Goal: Task Accomplishment & Management: Complete application form

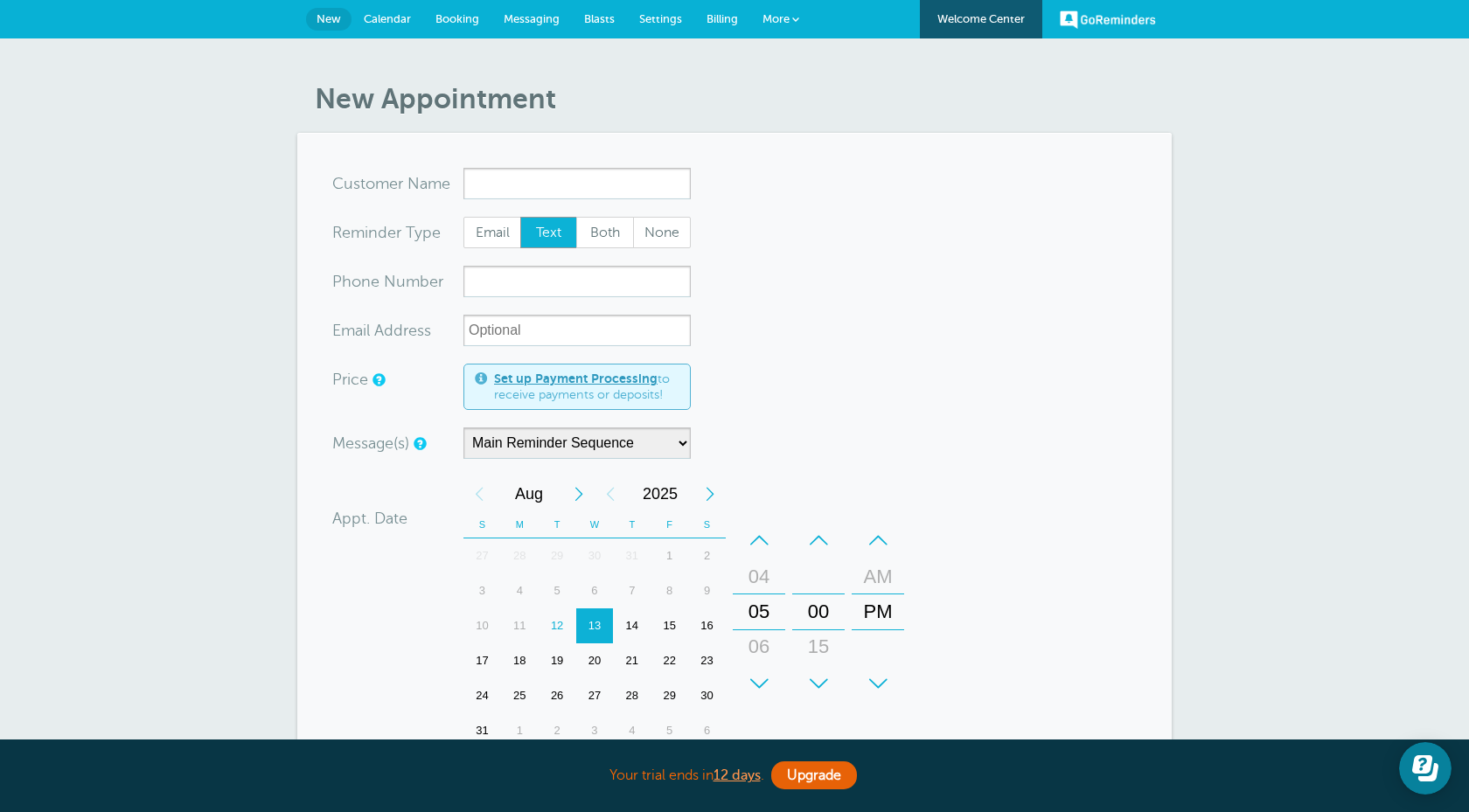
click at [388, 21] on span "Calendar" at bounding box center [387, 18] width 47 height 13
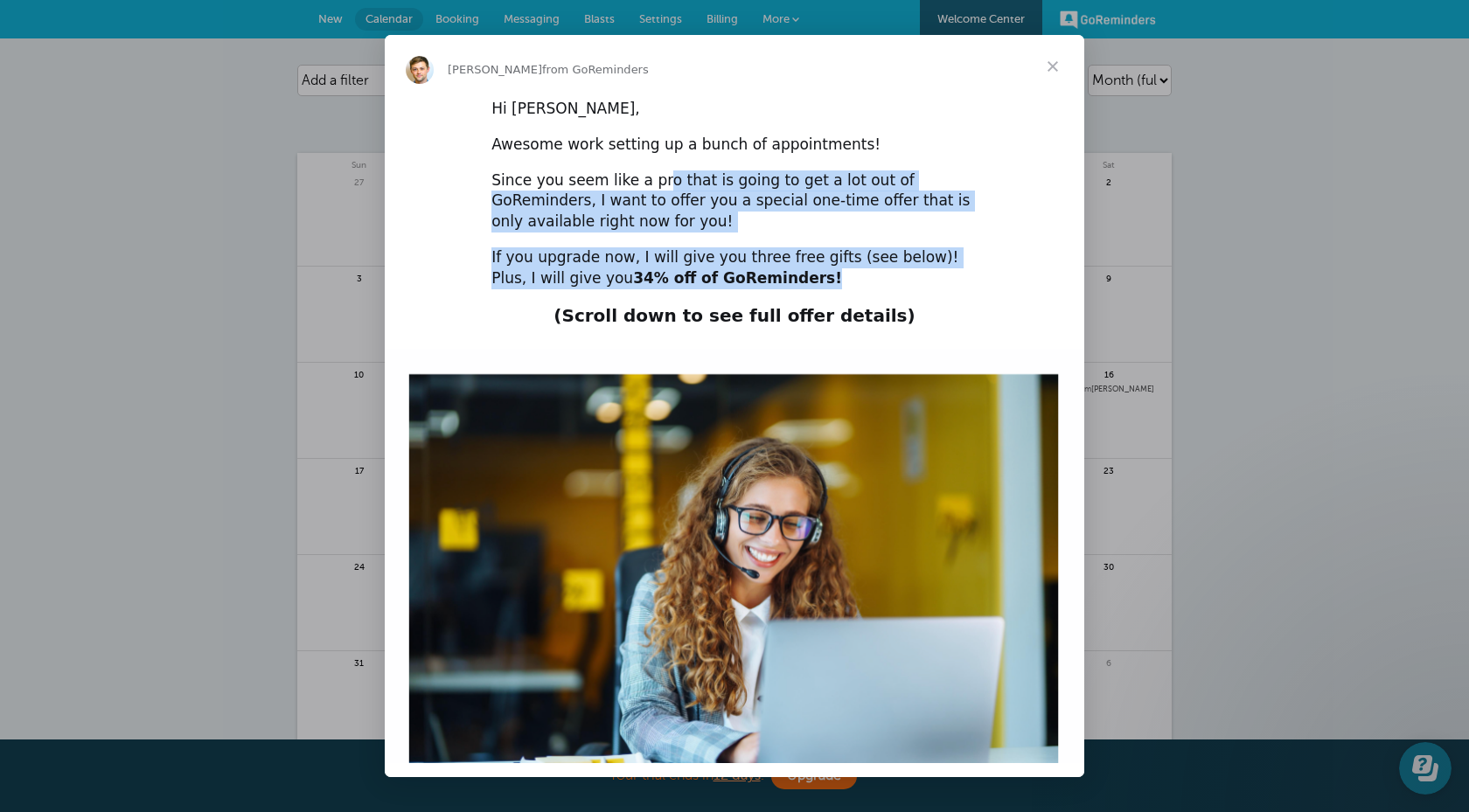
drag, startPoint x: 650, startPoint y: 183, endPoint x: 752, endPoint y: 281, distance: 141.4
click at [752, 281] on div "If you upgrade now, I will give you three free gifts (see below)! Plus, I will …" at bounding box center [735, 269] width 486 height 42
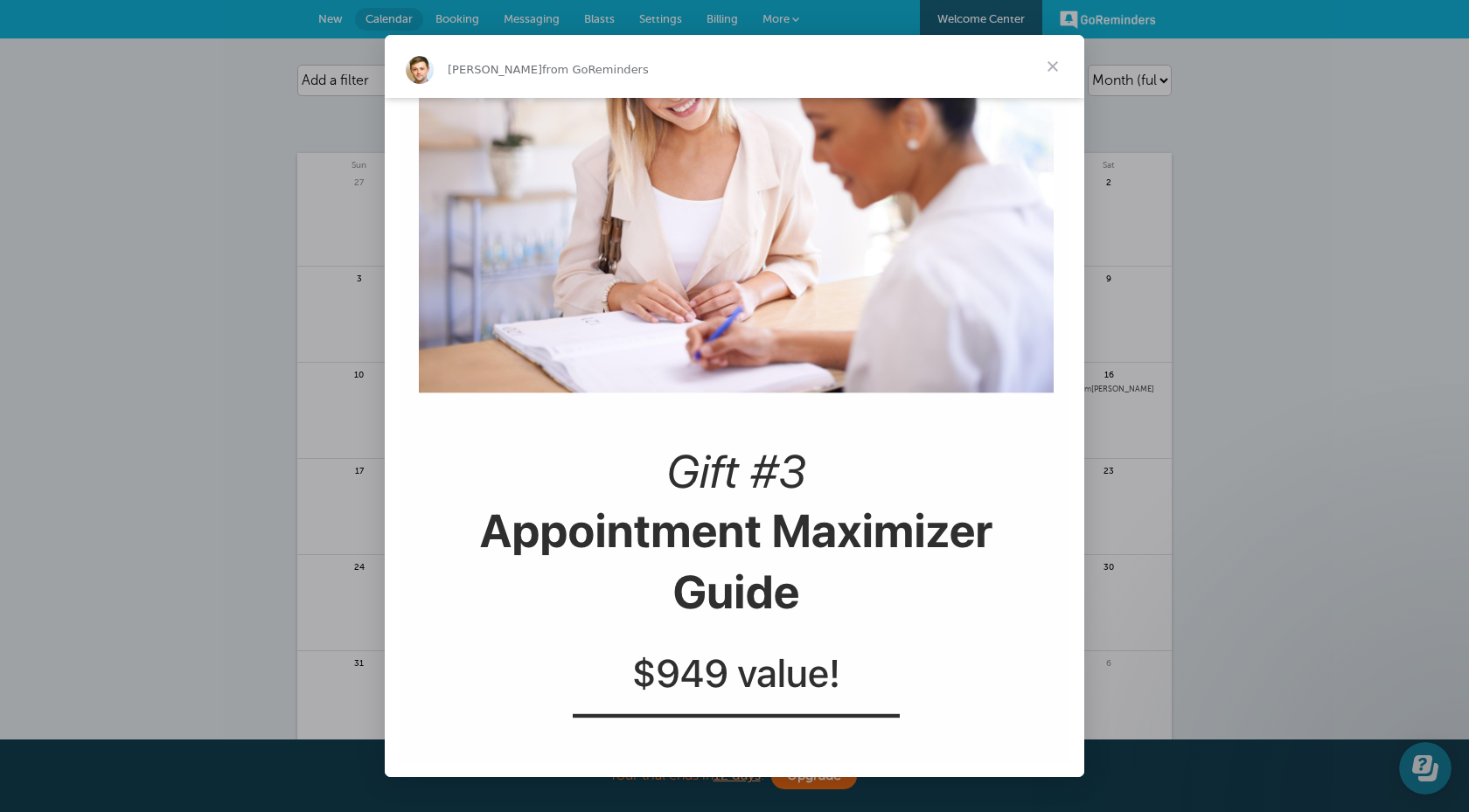
scroll to position [3242, 0]
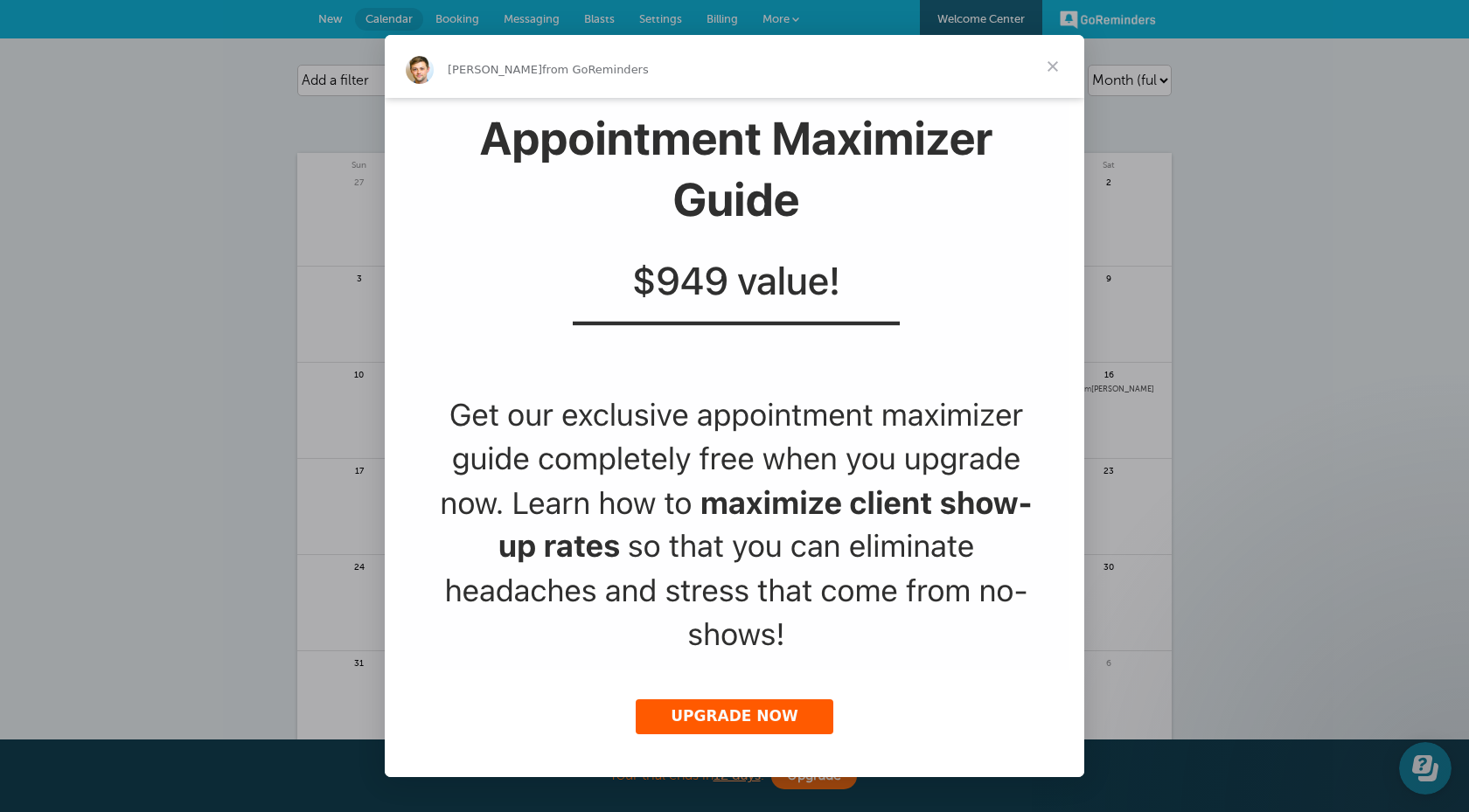
click at [792, 730] on link "UPGRADE NOW" at bounding box center [734, 717] width 198 height 35
click at [1058, 55] on span "Close" at bounding box center [1053, 67] width 63 height 63
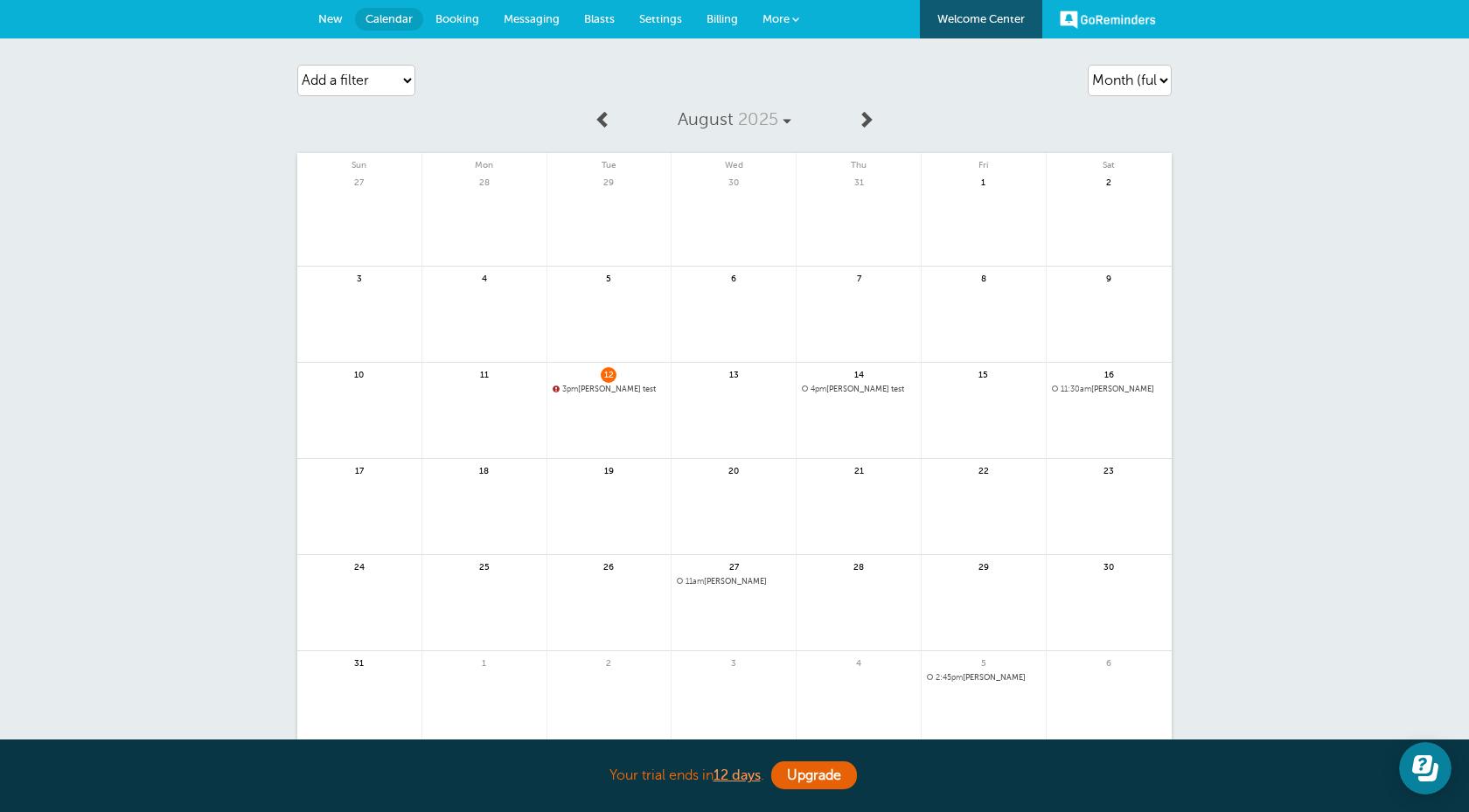
click at [578, 389] on span "3pm" at bounding box center [571, 389] width 16 height 9
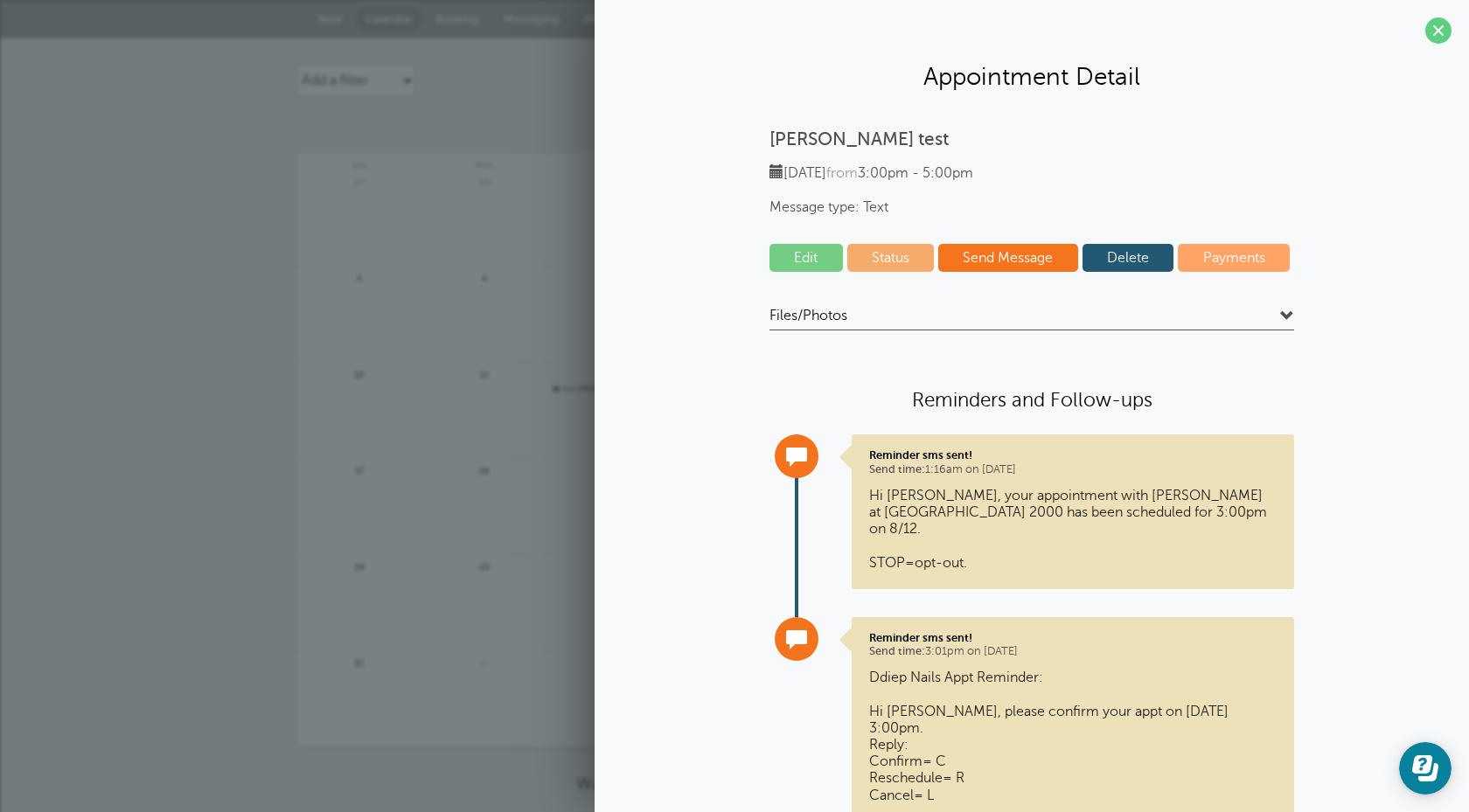
scroll to position [66, 0]
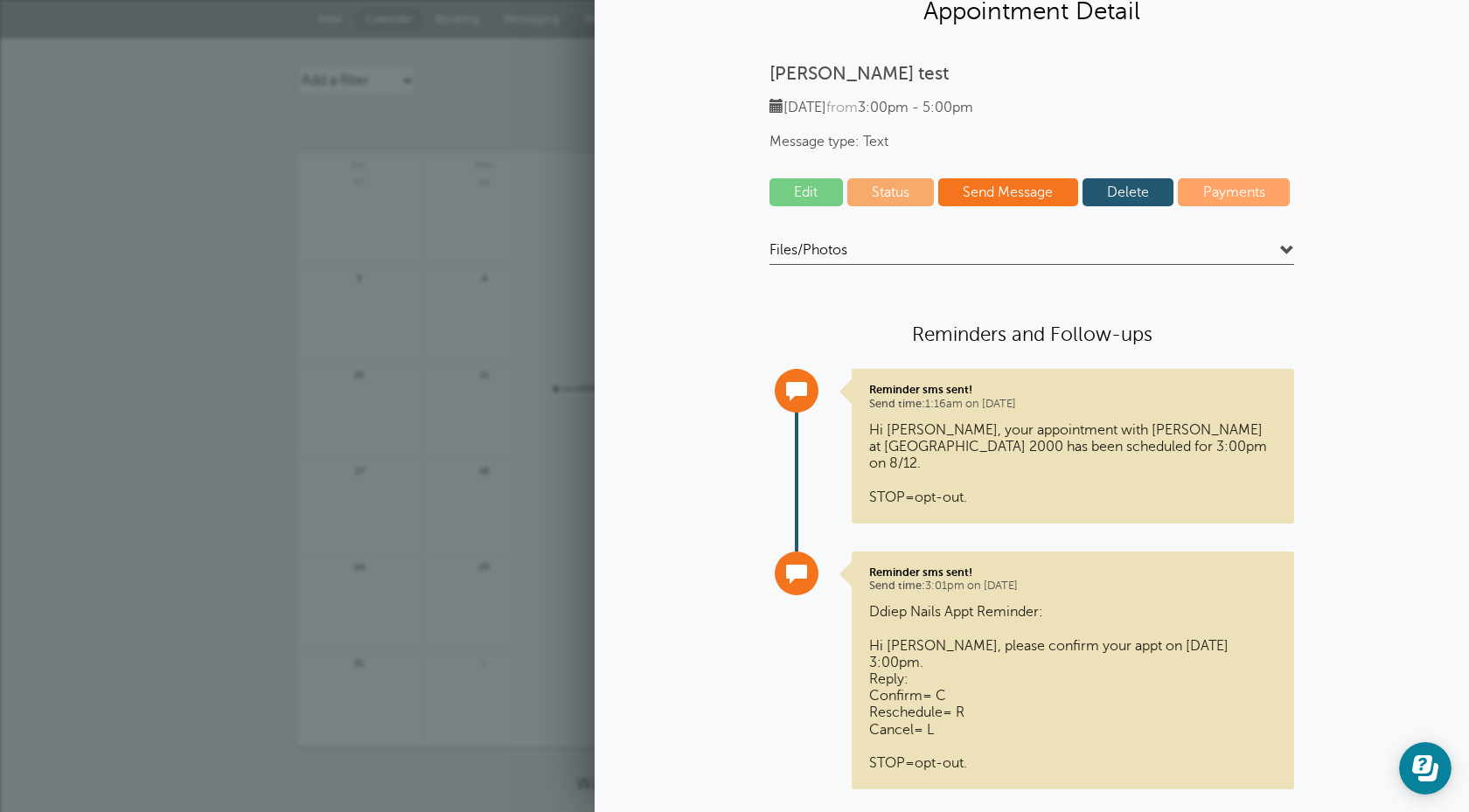
click at [292, 496] on div "Agenda Day Week Month (full view) Month (condensed) Add a filter Customer Searc…" at bounding box center [734, 460] width 1469 height 843
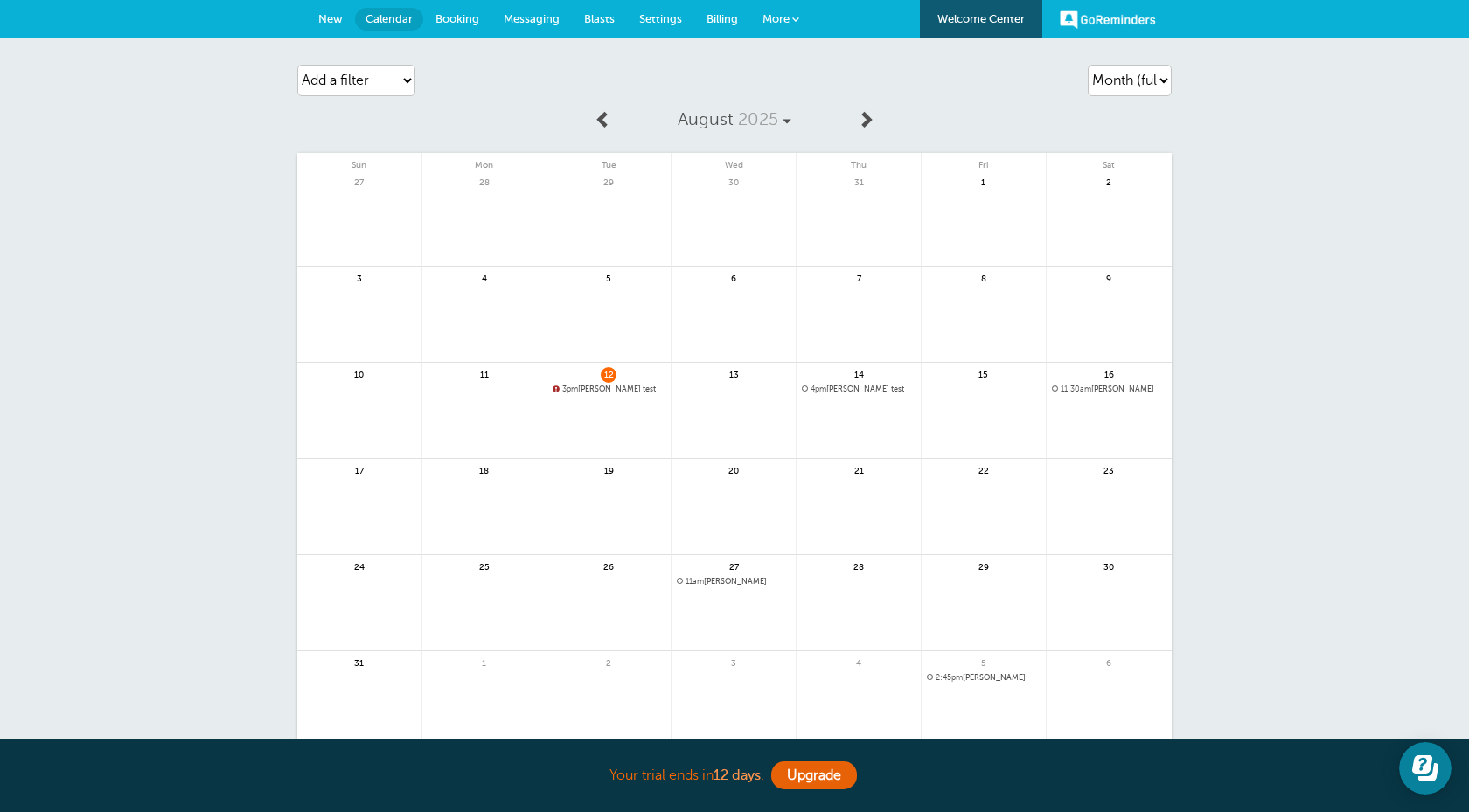
click at [1091, 391] on span "11:30am" at bounding box center [1076, 389] width 31 height 9
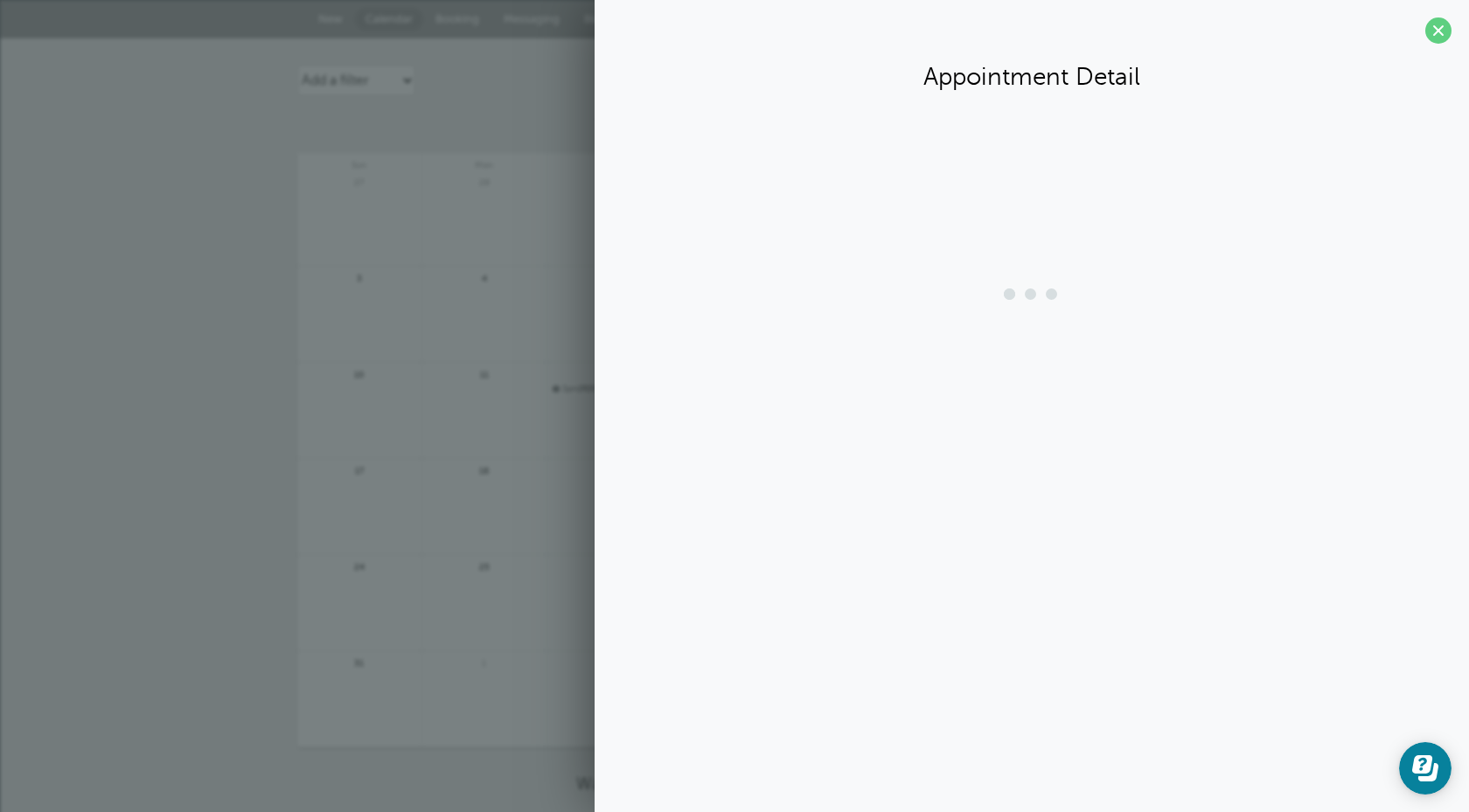
scroll to position [0, 0]
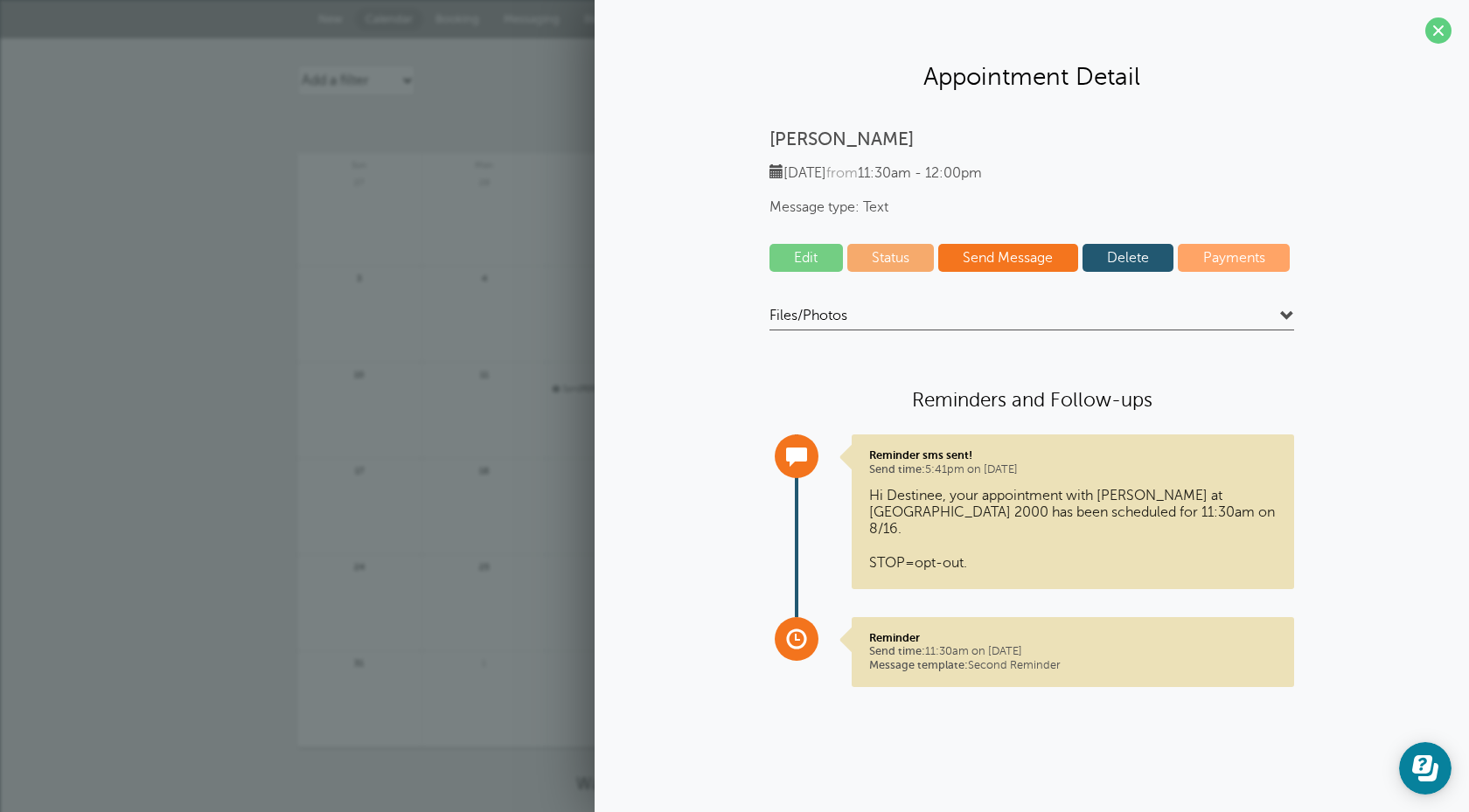
click at [291, 226] on div "Agenda Day Week Month (full view) Month (condensed) Add a filter Customer Searc…" at bounding box center [734, 460] width 1469 height 843
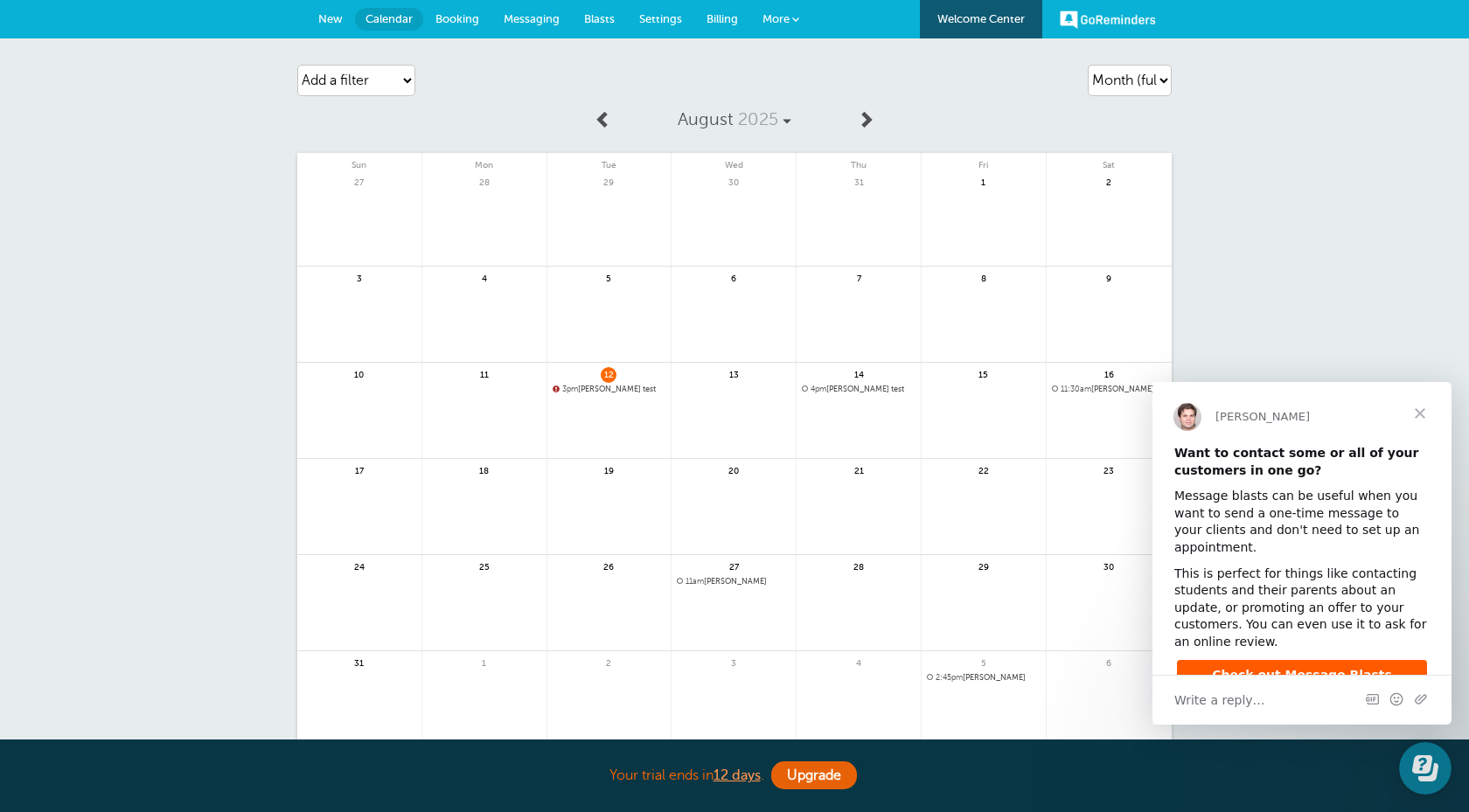
click at [547, 25] on link "Messaging" at bounding box center [532, 19] width 81 height 39
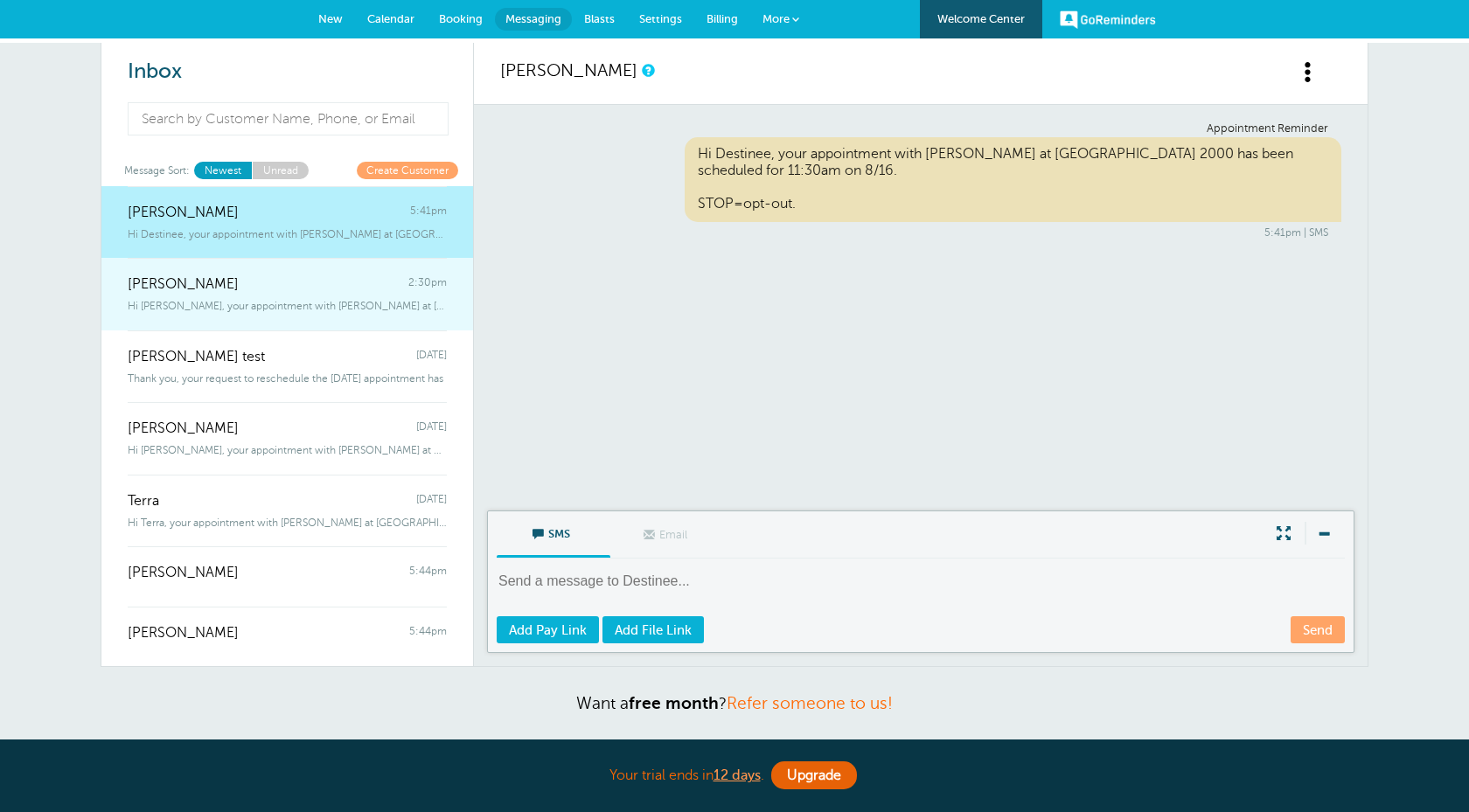
click at [329, 311] on span "Hi [PERSON_NAME], your appointment with [PERSON_NAME] at [GEOGRAPHIC_DATA] 2000…" at bounding box center [287, 306] width 320 height 12
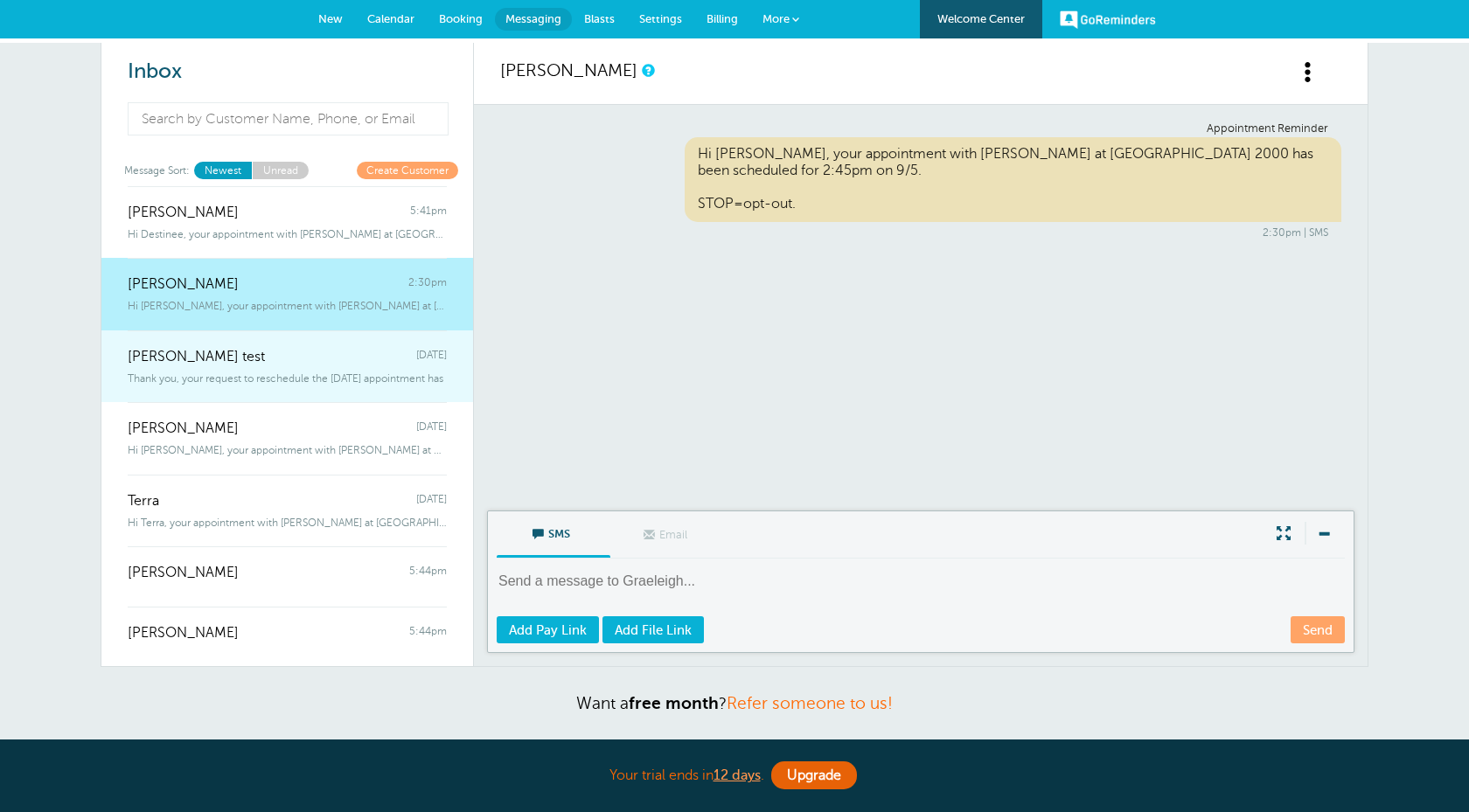
click at [337, 370] on div "Thank you, your request to reschedule the [DATE] appointment has" at bounding box center [287, 375] width 320 height 19
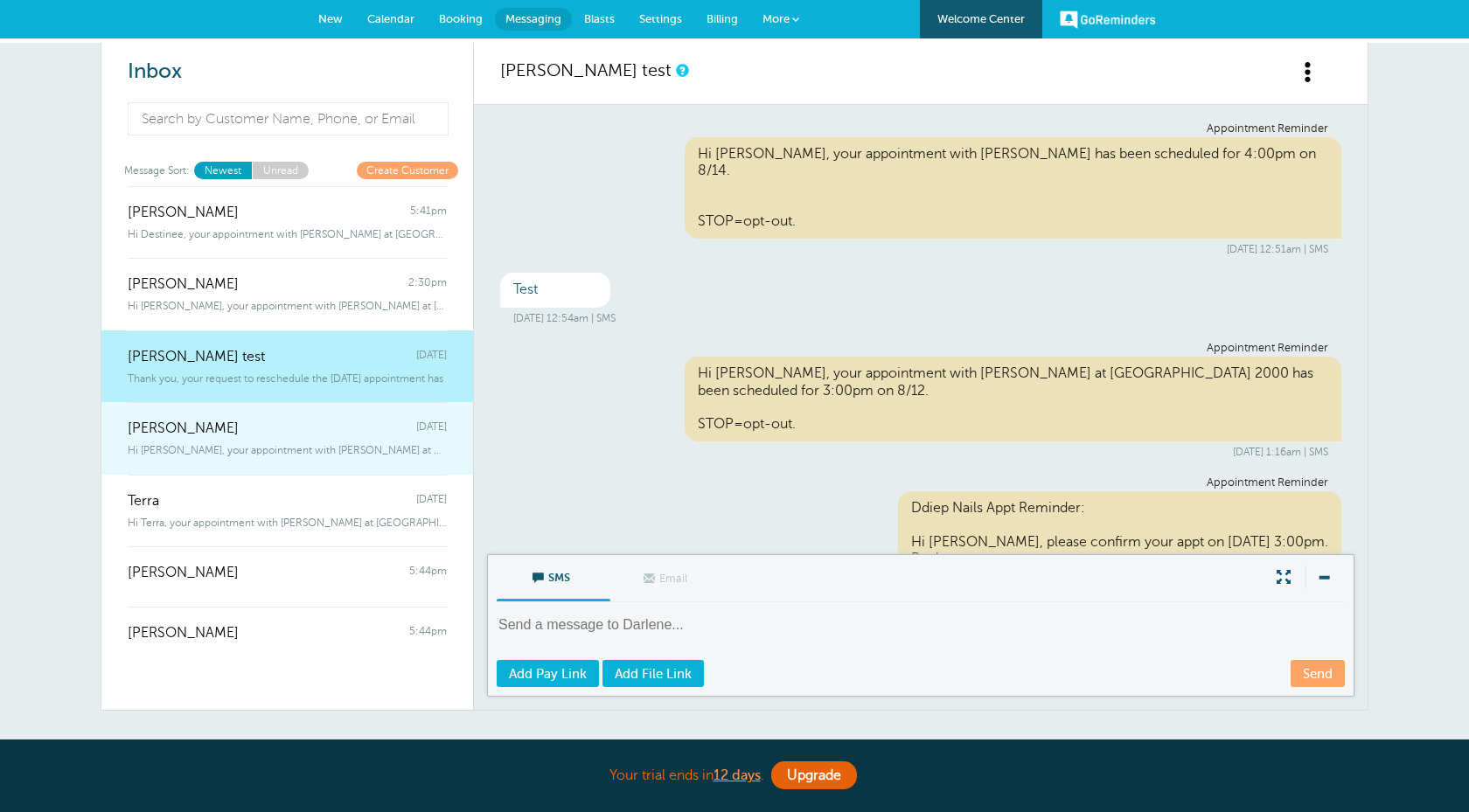
scroll to position [427, 0]
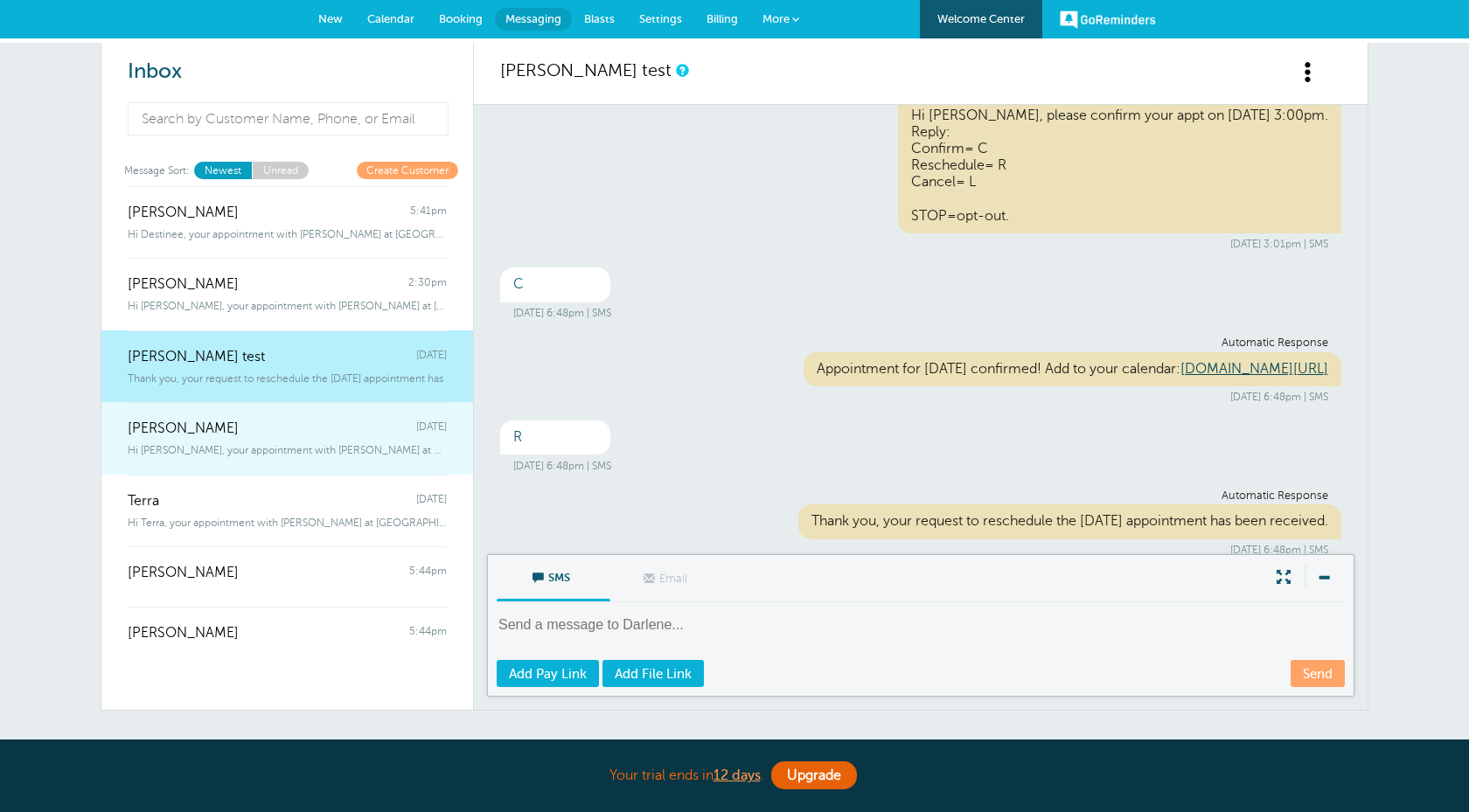
click at [316, 418] on div "Breanna Whitmer Monday" at bounding box center [287, 420] width 320 height 35
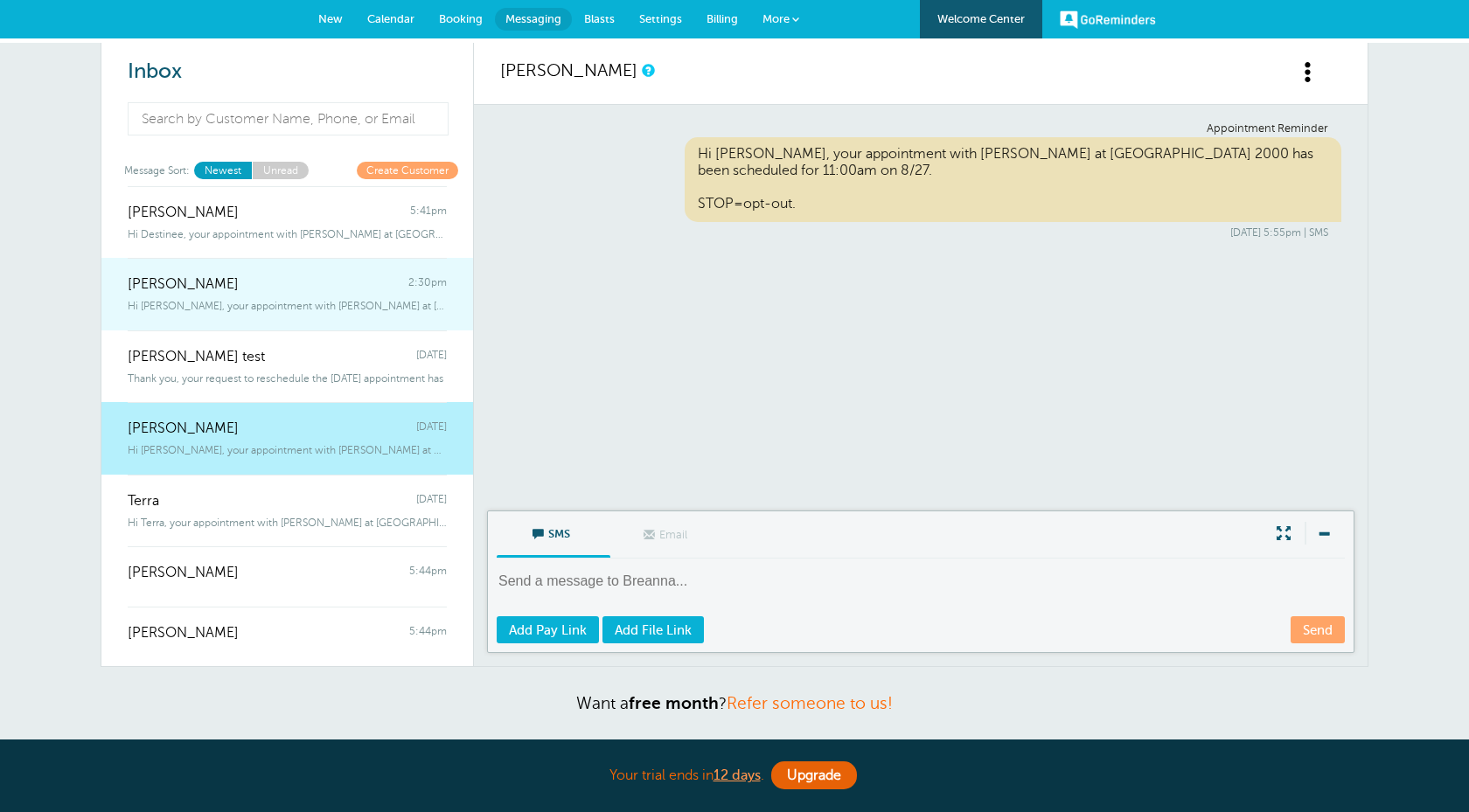
click at [338, 266] on div "Graeleigh Jensen 2:30pm" at bounding box center [287, 276] width 320 height 35
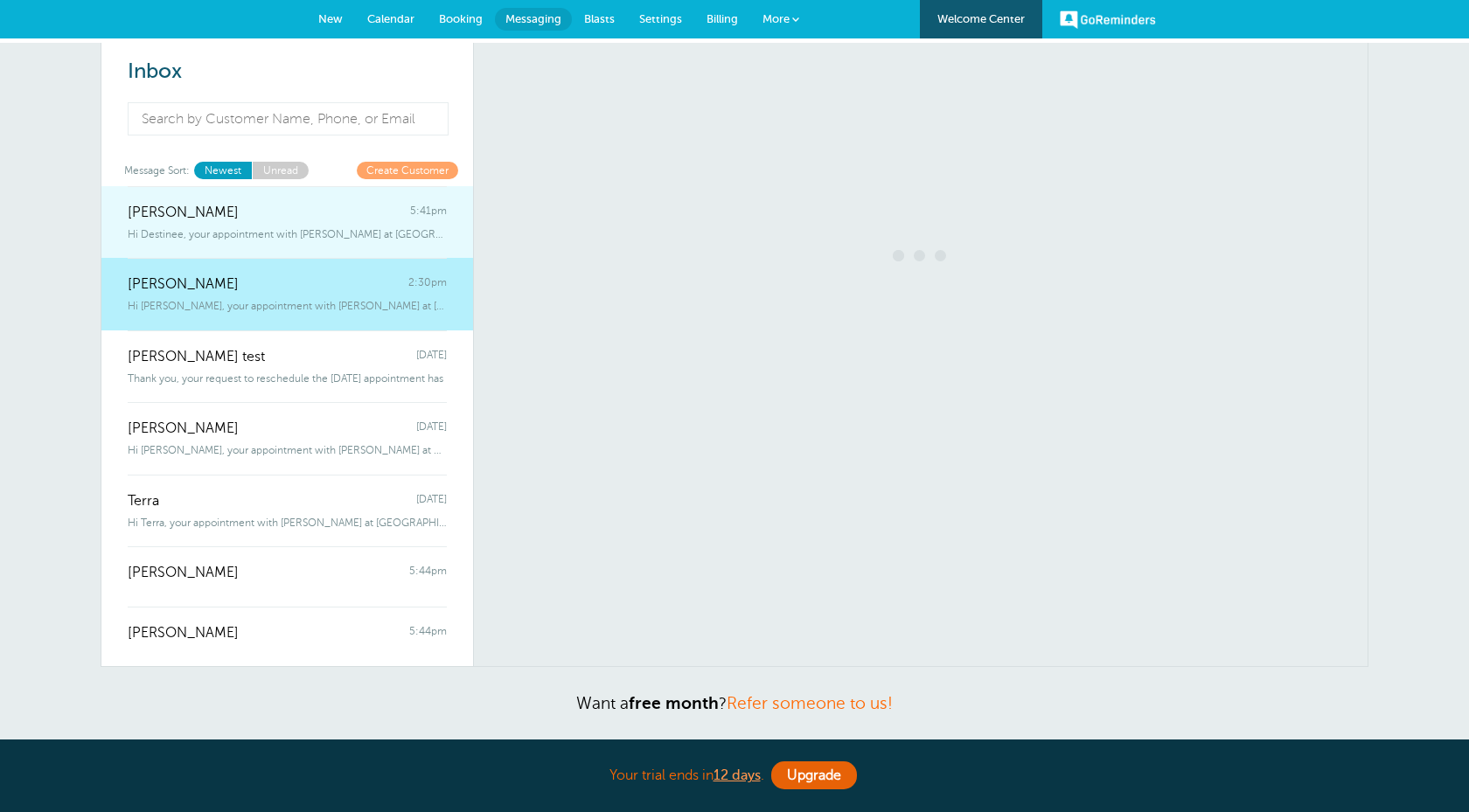
click at [335, 223] on div "Hi Destinee, your appointment with [PERSON_NAME] at [GEOGRAPHIC_DATA] 2000 has …" at bounding box center [287, 231] width 320 height 19
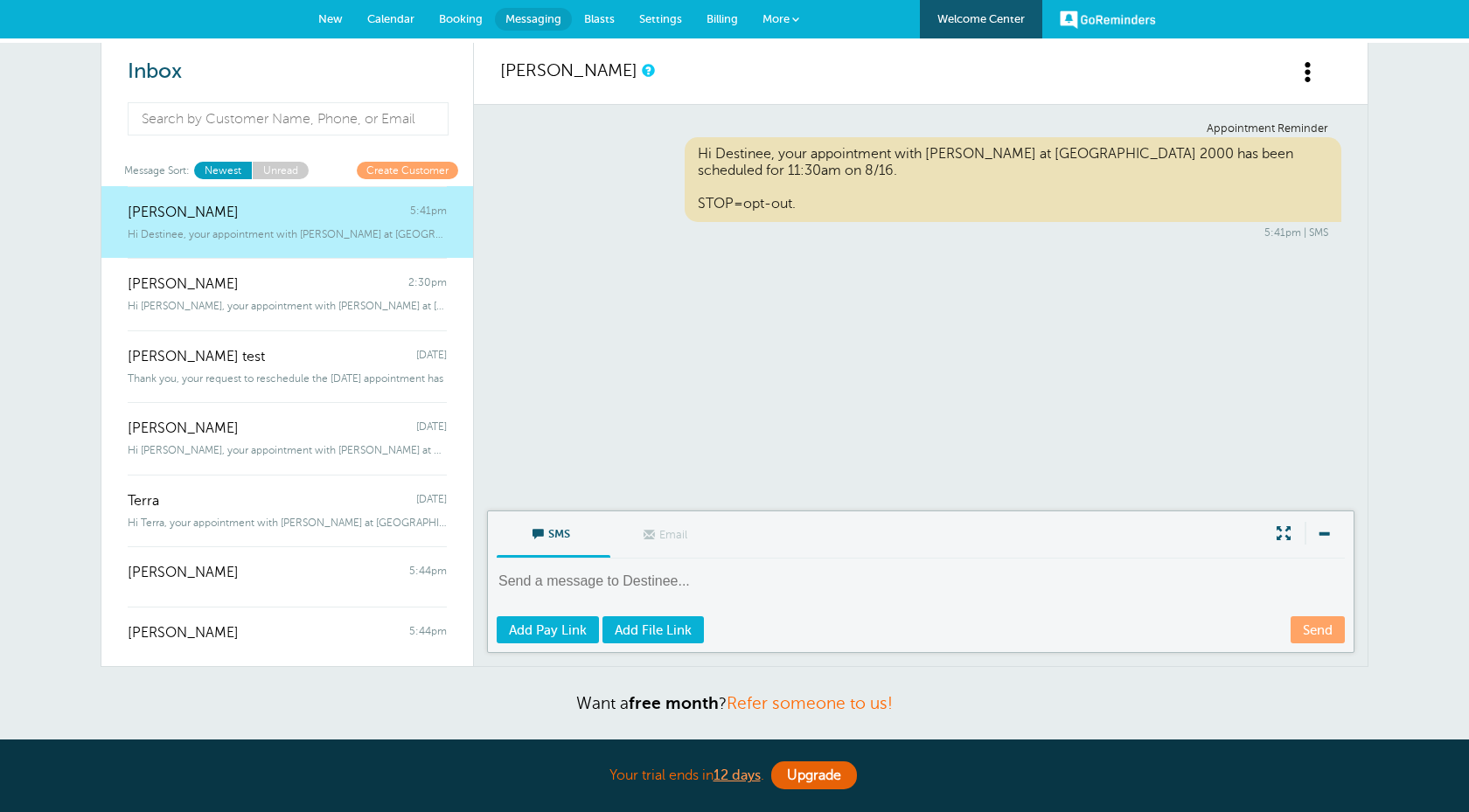
click at [236, 165] on link "Newest" at bounding box center [223, 169] width 58 height 17
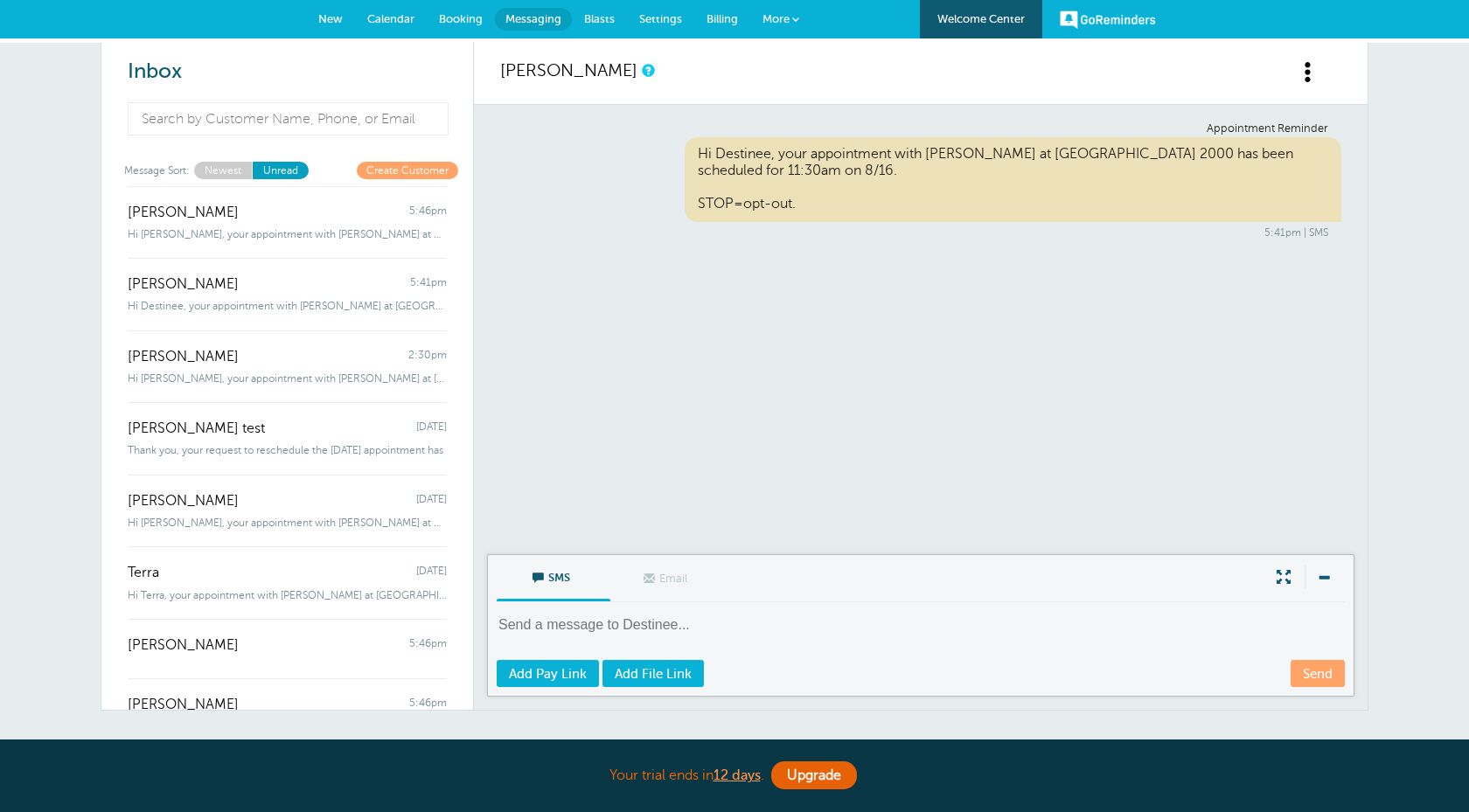
click at [273, 169] on link "Unread" at bounding box center [280, 169] width 57 height 17
click at [220, 169] on link "Newest" at bounding box center [223, 169] width 58 height 17
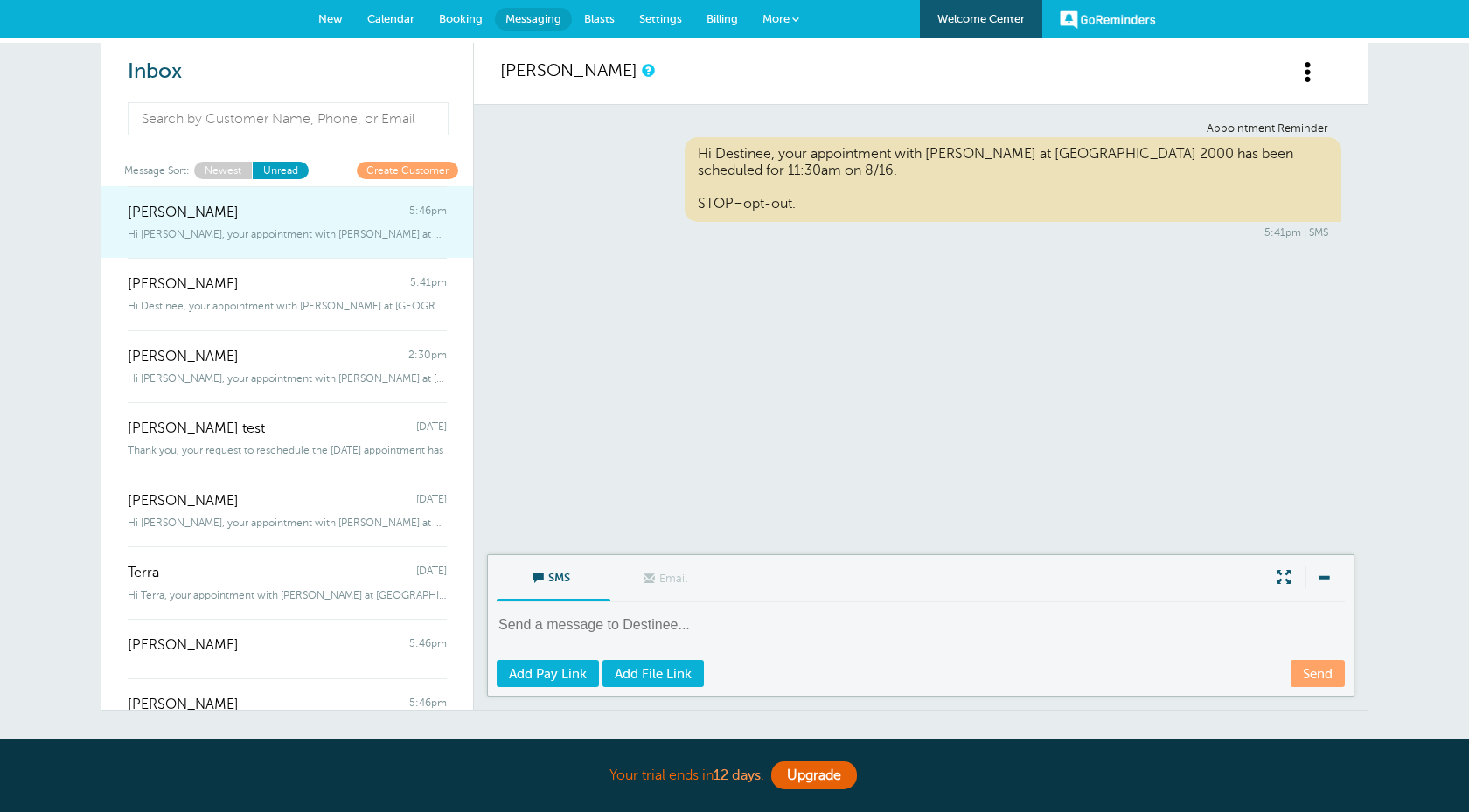
click at [317, 237] on span "Hi Nicole, your appointment with Darlene at Nails 2000 has been scheduled f" at bounding box center [287, 234] width 320 height 12
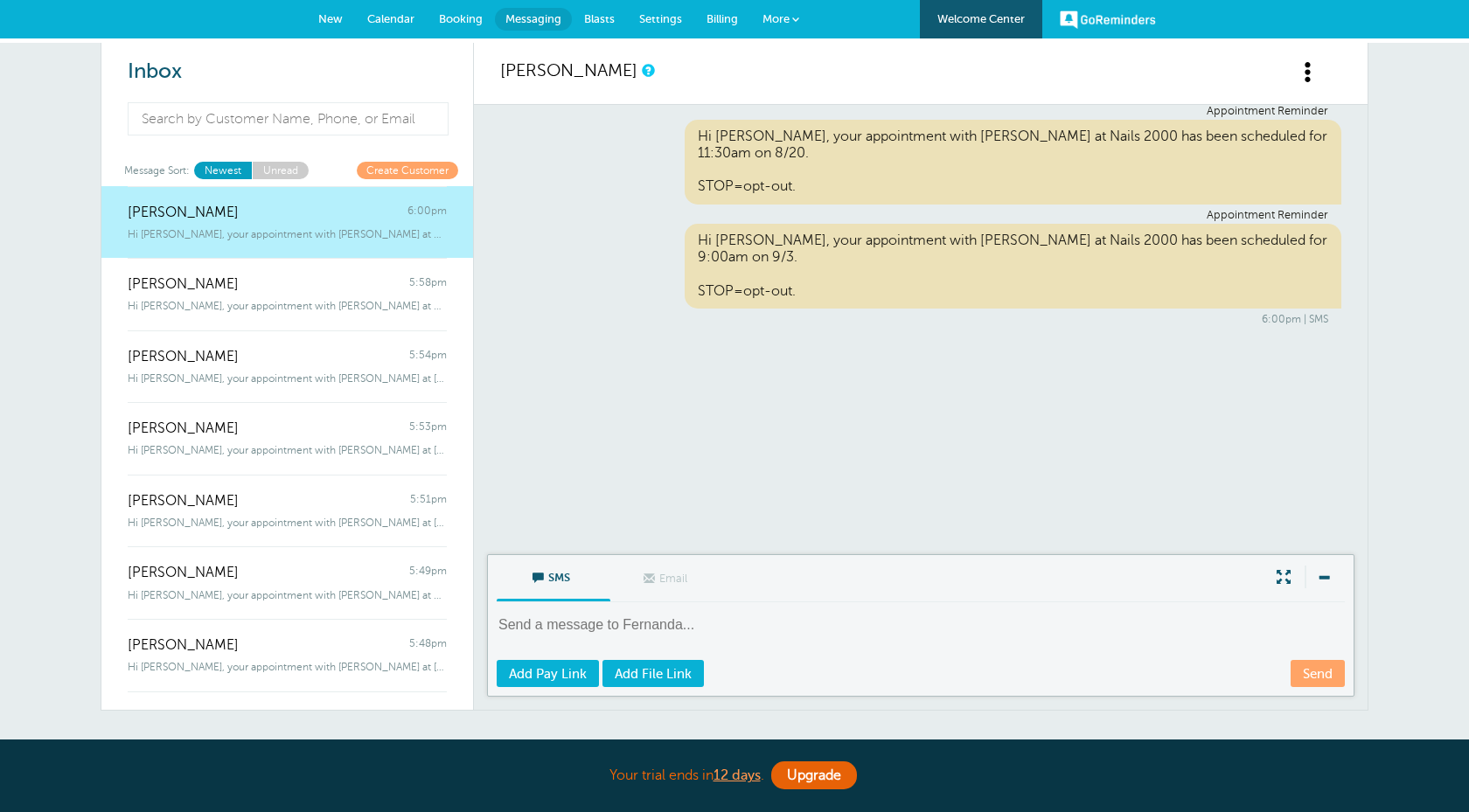
click at [831, 161] on div "Hi Fernanda, your appointment with Darlene at Nails 2000 has been scheduled for…" at bounding box center [1013, 162] width 658 height 85
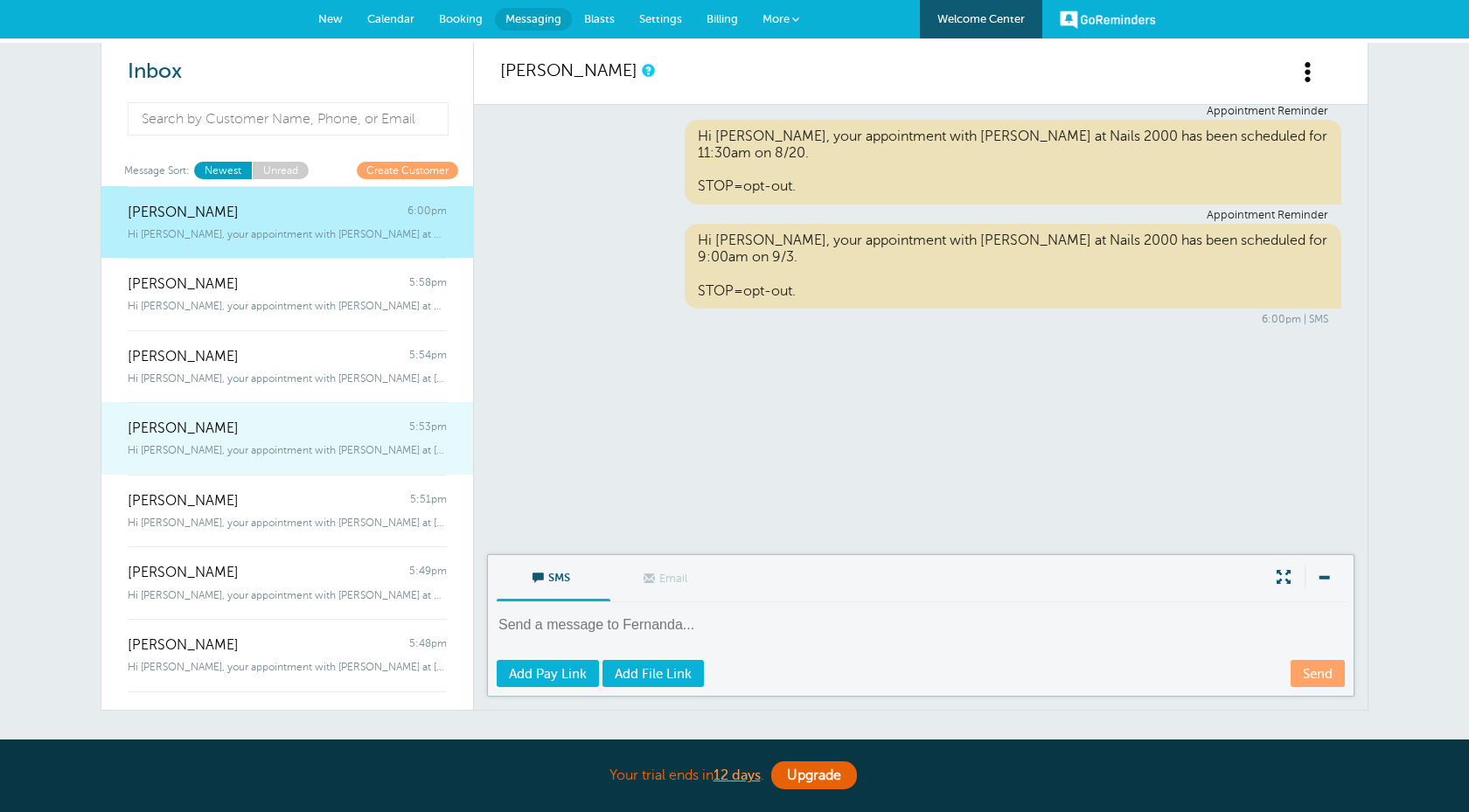
click at [316, 442] on div "Hi Madelynn, your appointment with Darlene at Nails 2000 has been scheduled" at bounding box center [287, 447] width 320 height 19
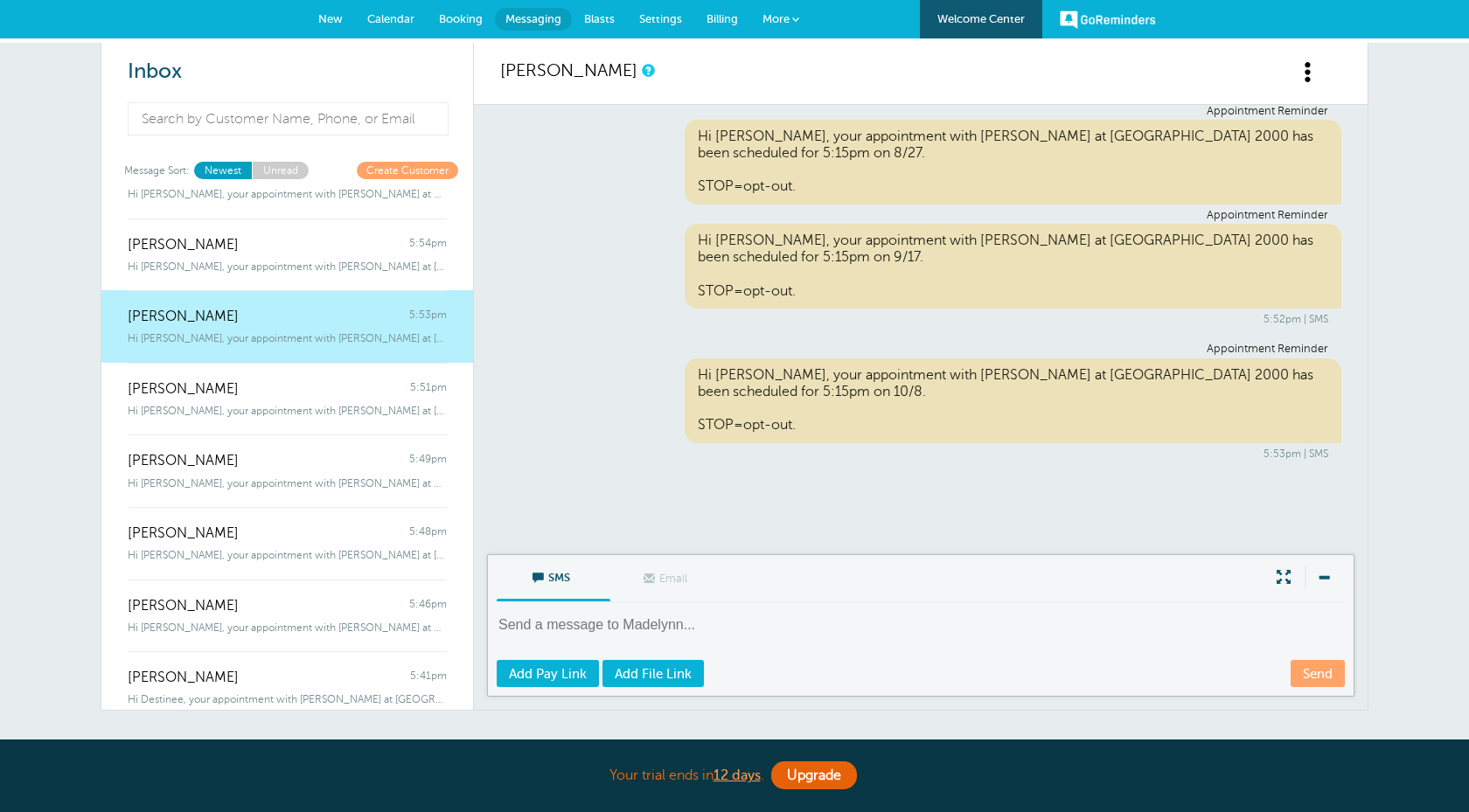
scroll to position [140, 0]
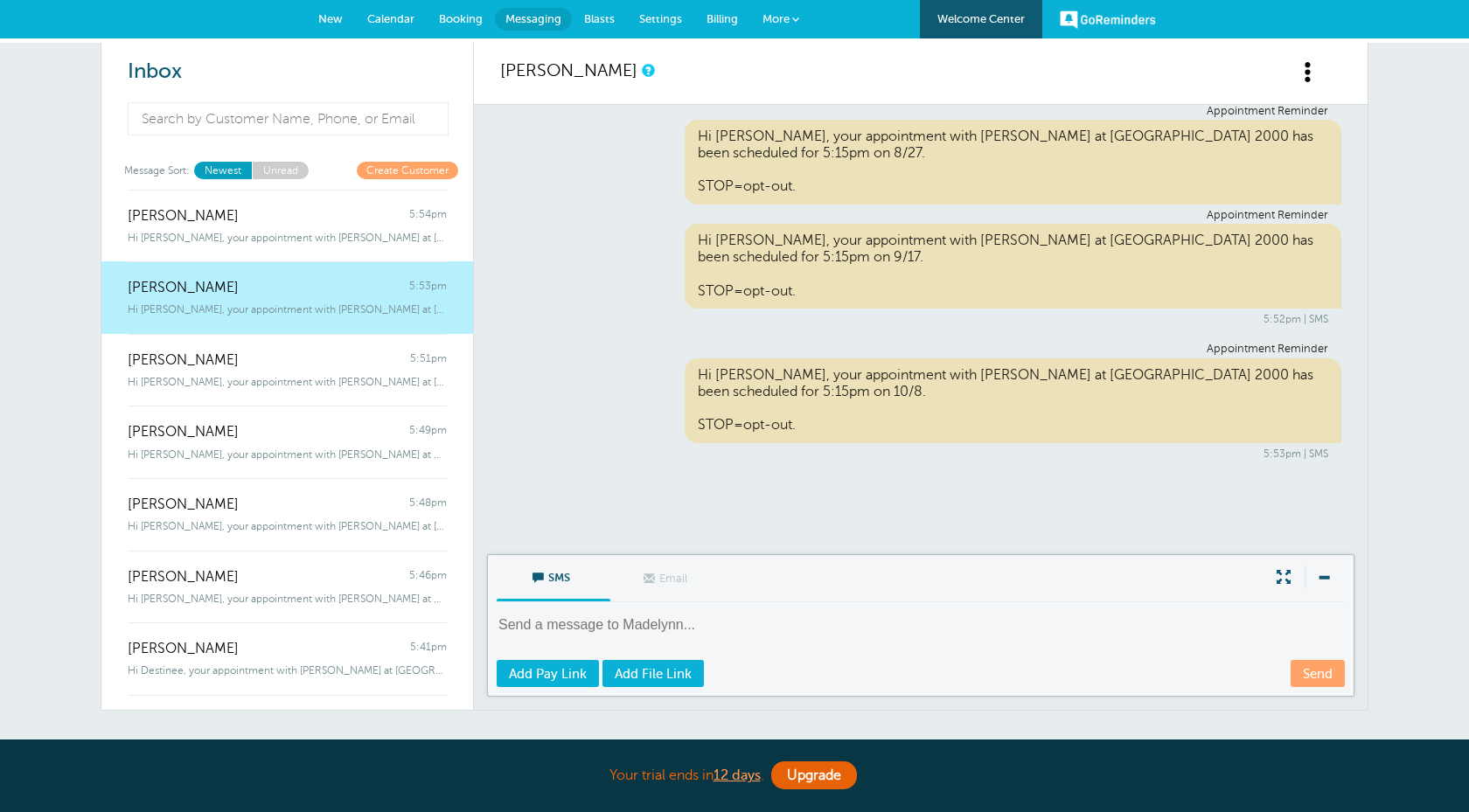
click at [316, 442] on div "Hi Hannah, your appointment with Darlene at Nails 2000 has been scheduled f" at bounding box center [287, 451] width 320 height 19
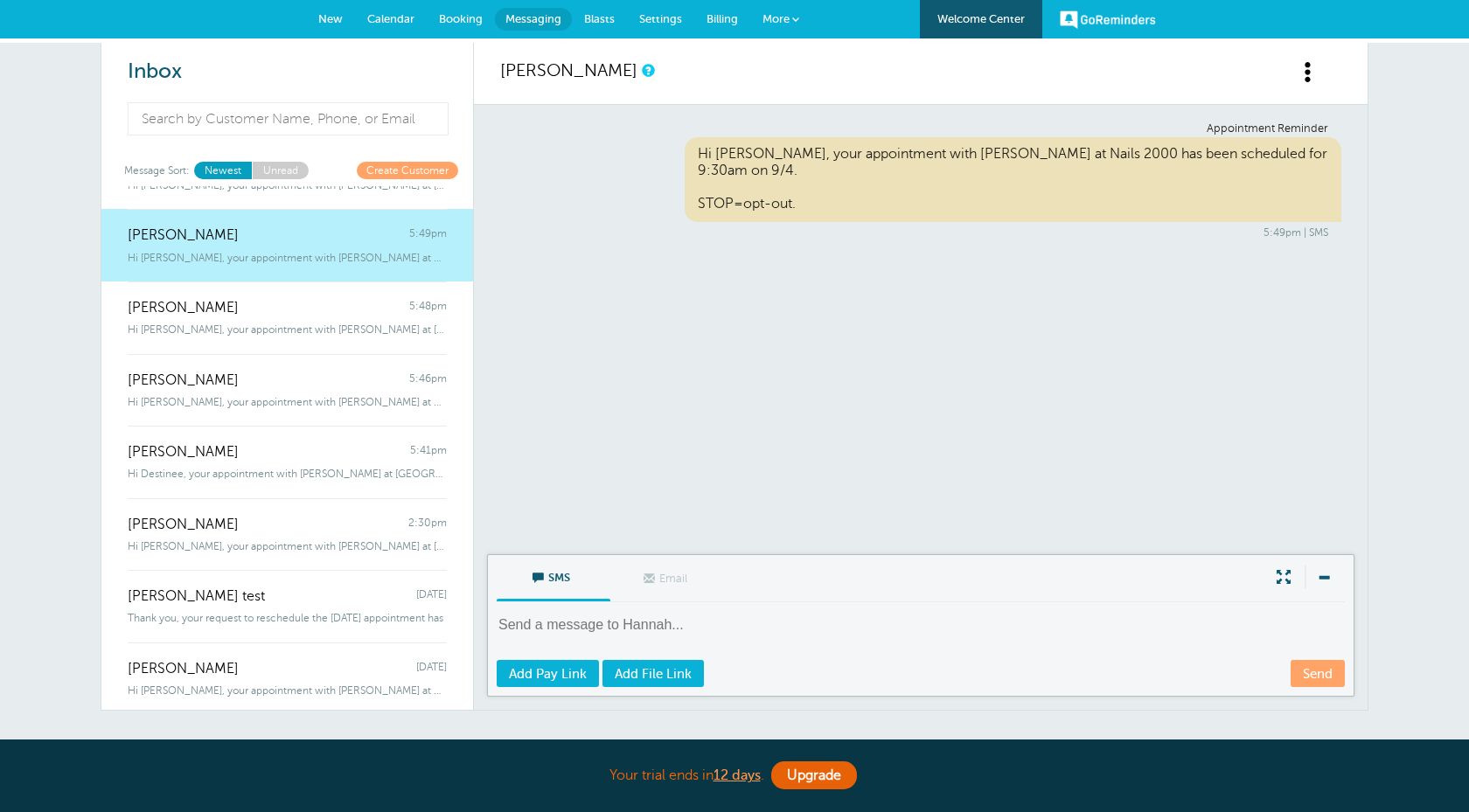
click at [316, 442] on div "Destinee Cross 5:41pm" at bounding box center [287, 443] width 320 height 35
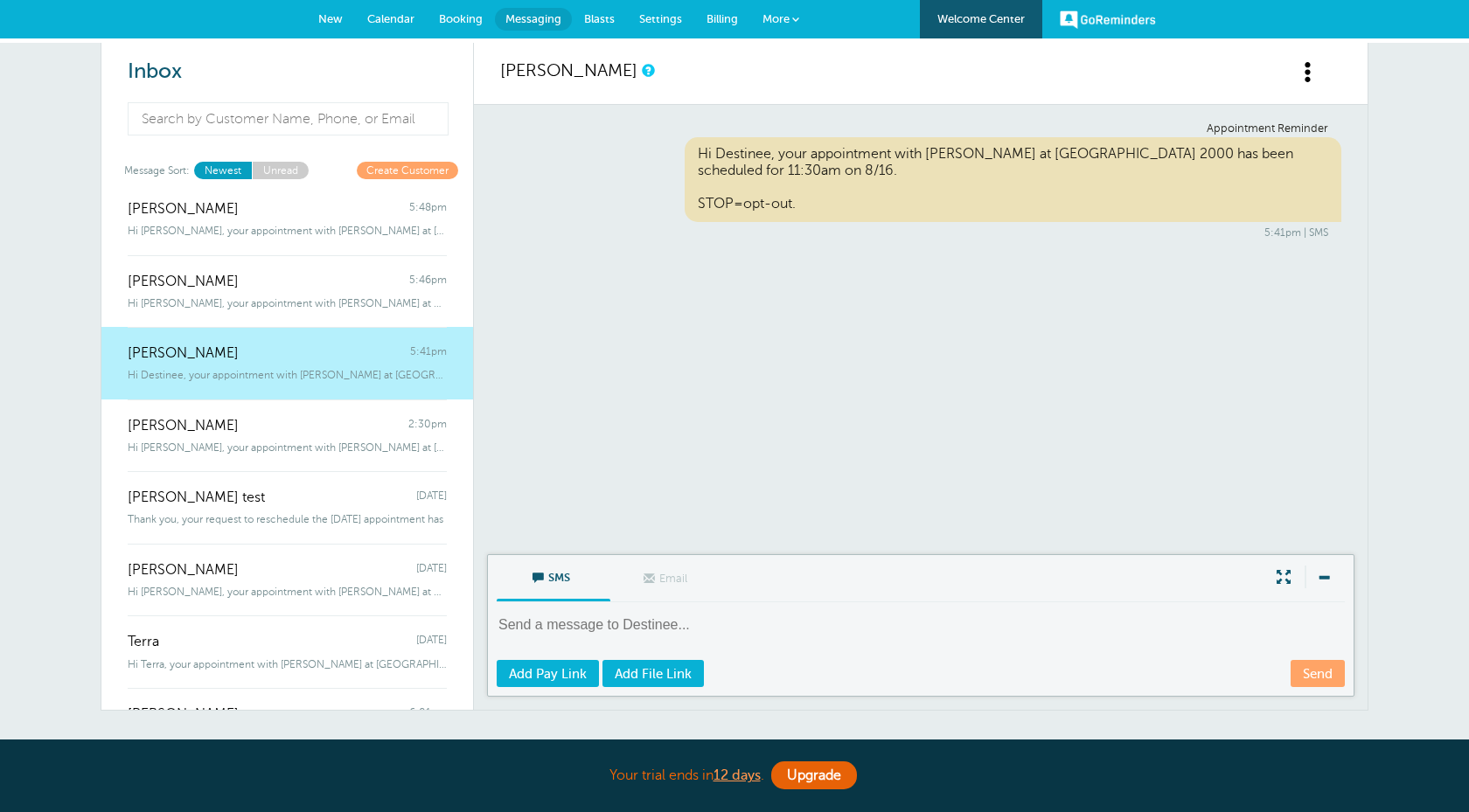
click at [316, 442] on span "Hi Graeleigh, your appointment with Darlene at Nails 2000 has been schedule" at bounding box center [287, 448] width 320 height 12
click at [316, 442] on span "Thank you, your request to reschedule the [DATE] appointment has" at bounding box center [285, 446] width 316 height 12
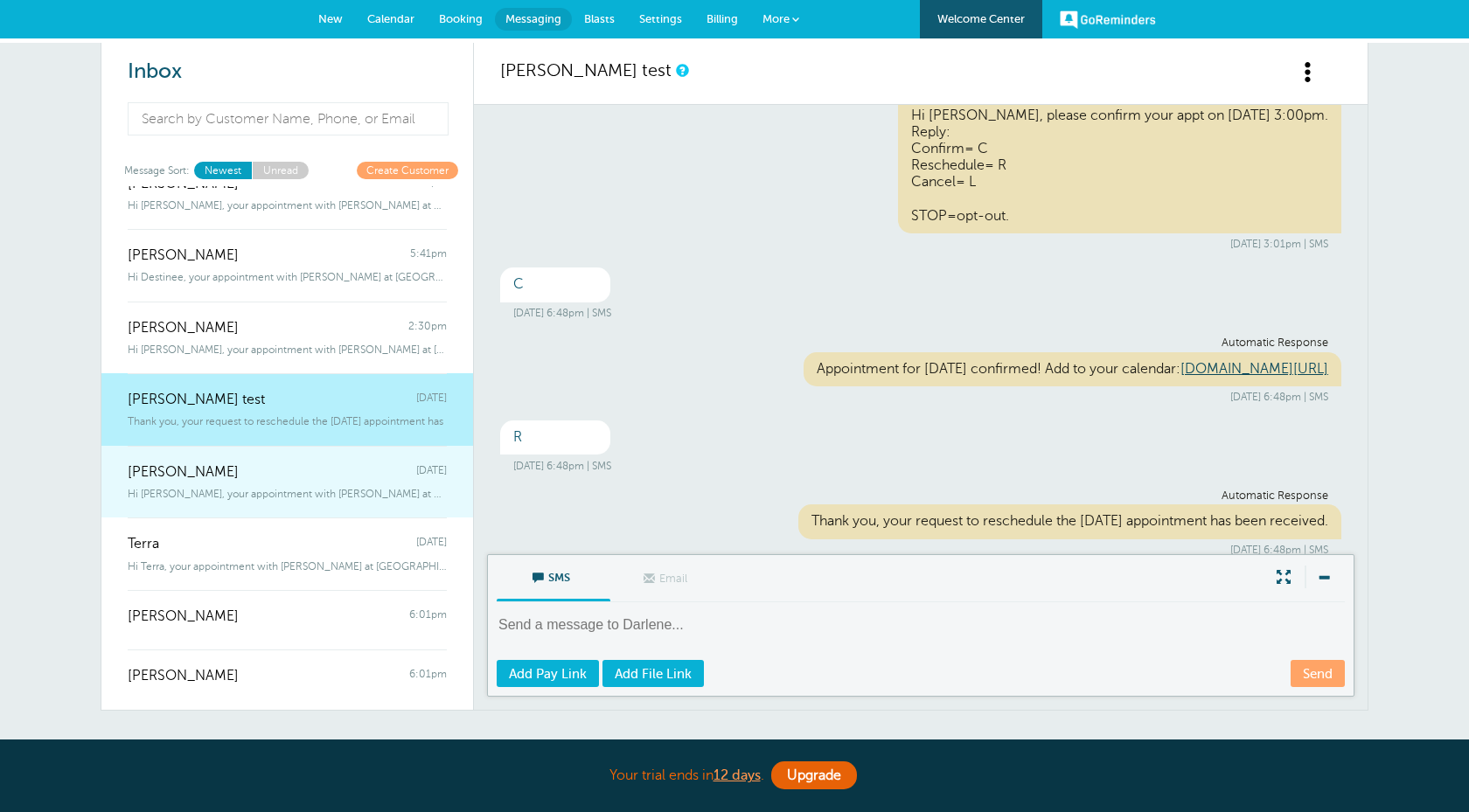
scroll to position [0, 0]
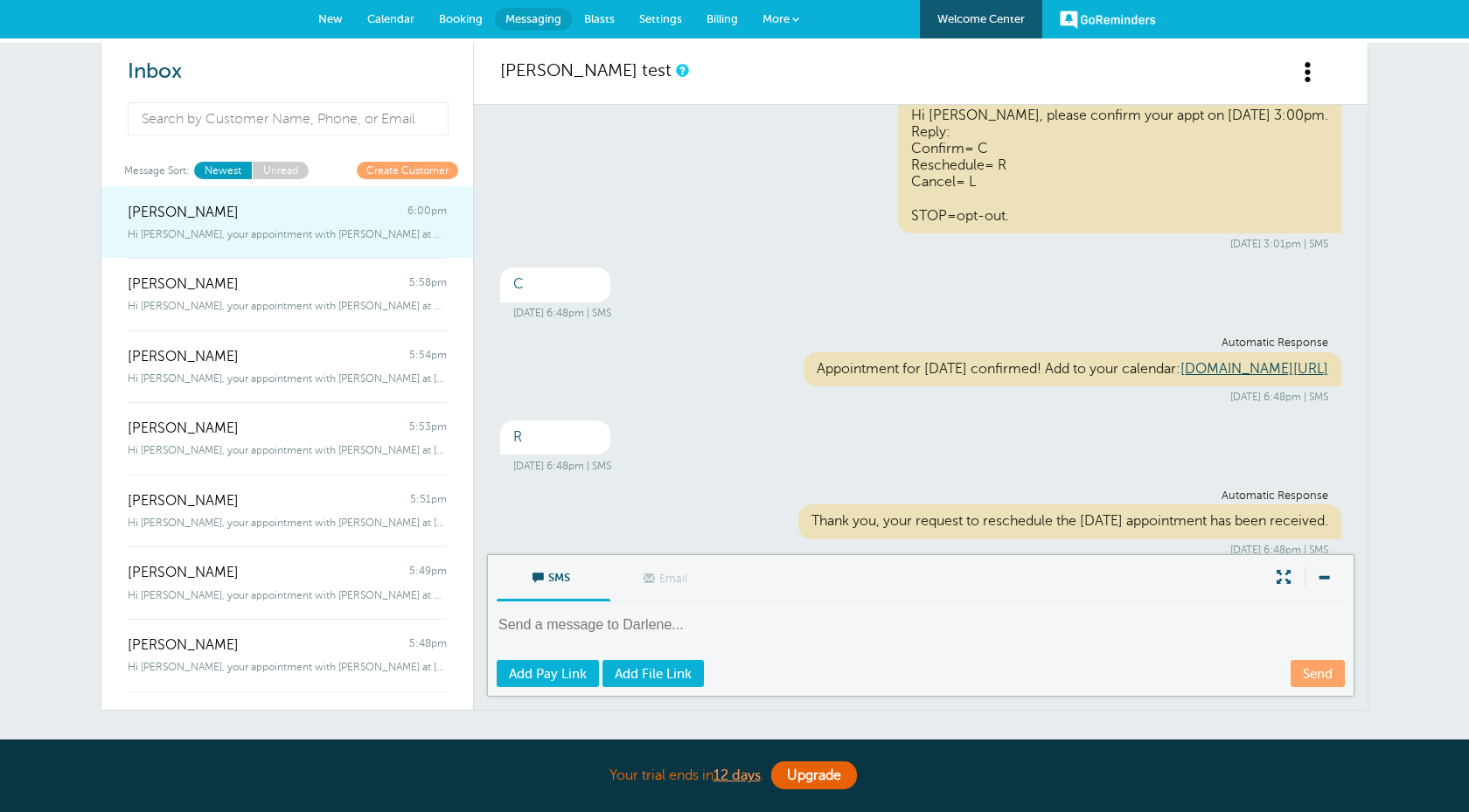
click at [292, 212] on div "[PERSON_NAME] 6:00pm" at bounding box center [287, 204] width 320 height 35
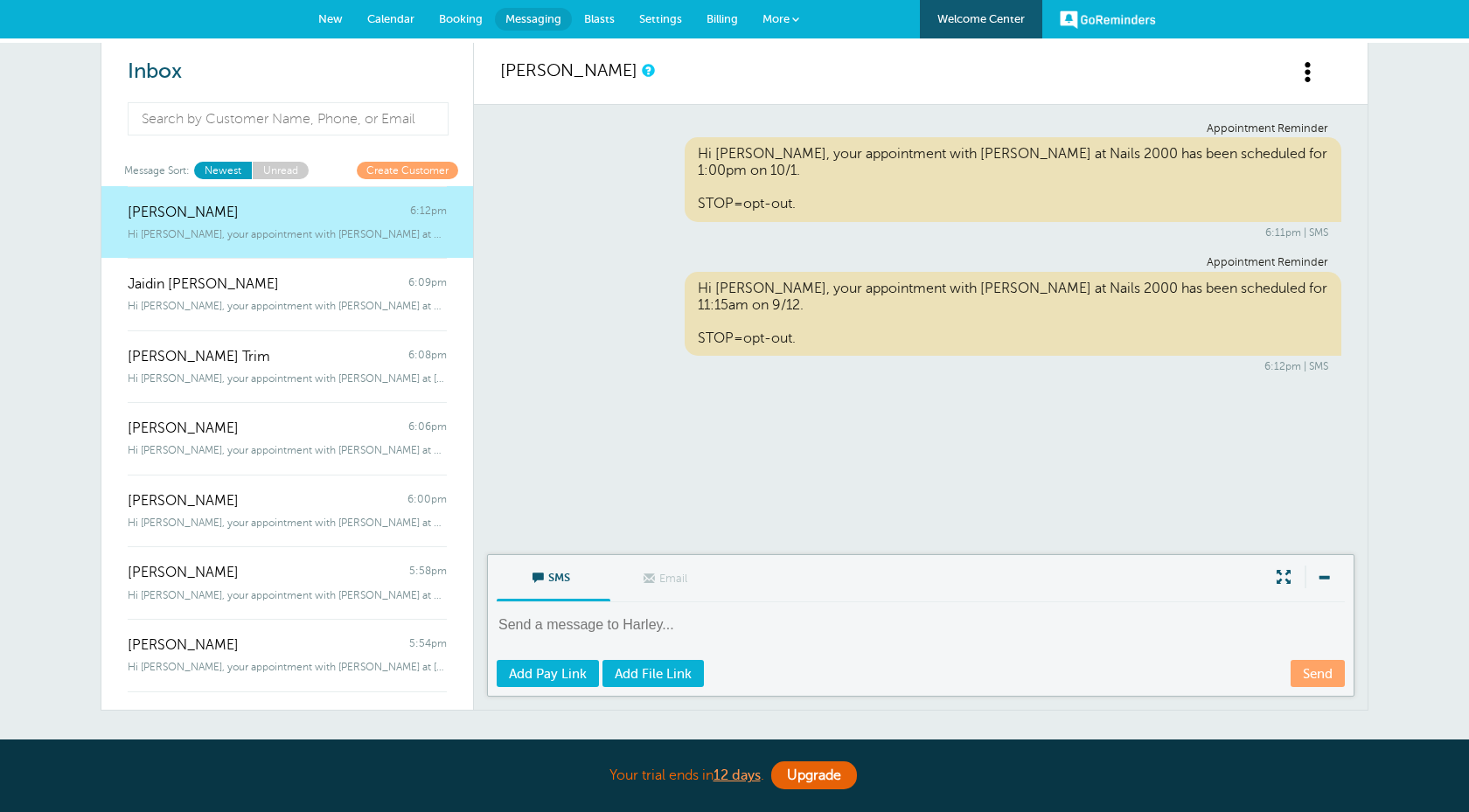
click at [591, 23] on span "Blasts" at bounding box center [599, 18] width 31 height 13
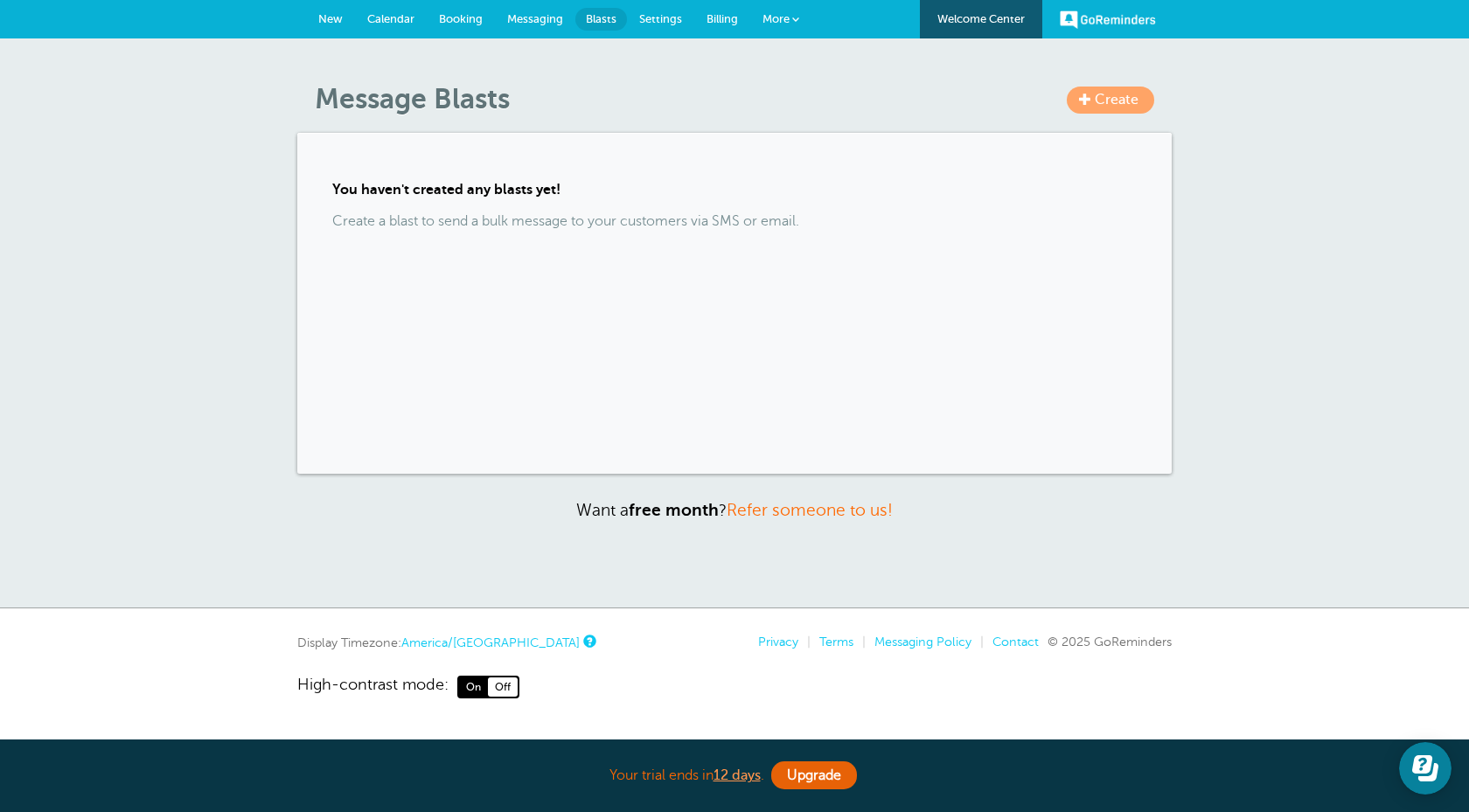
click at [522, 15] on span "Messaging" at bounding box center [536, 18] width 56 height 13
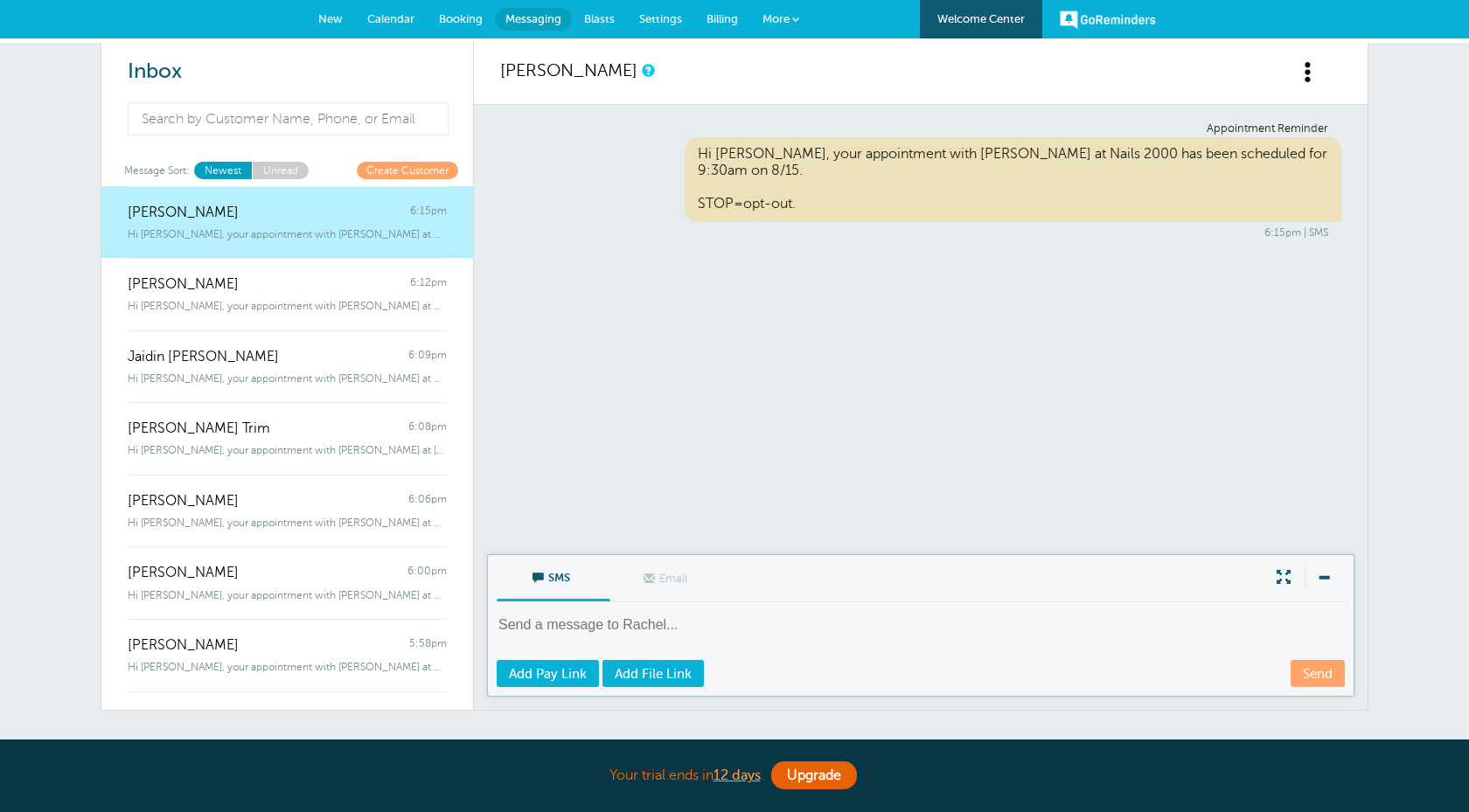
click at [338, 22] on span "New" at bounding box center [331, 18] width 25 height 13
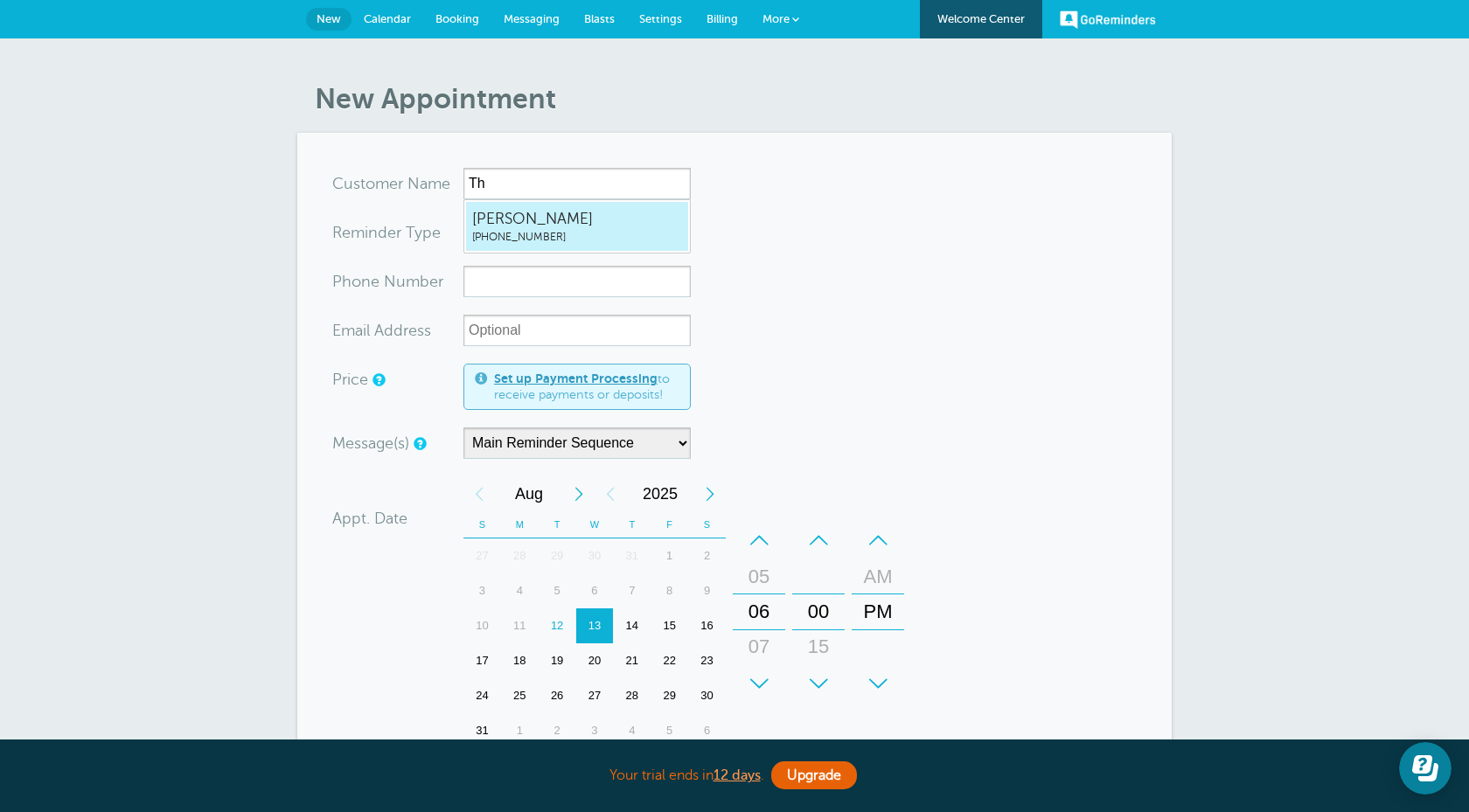
click at [584, 234] on span "(231) 794-9809" at bounding box center [577, 237] width 210 height 15
type input "TheresaDavis2317949809"
type input "Theresa Davis"
type input "(231) 794-9809"
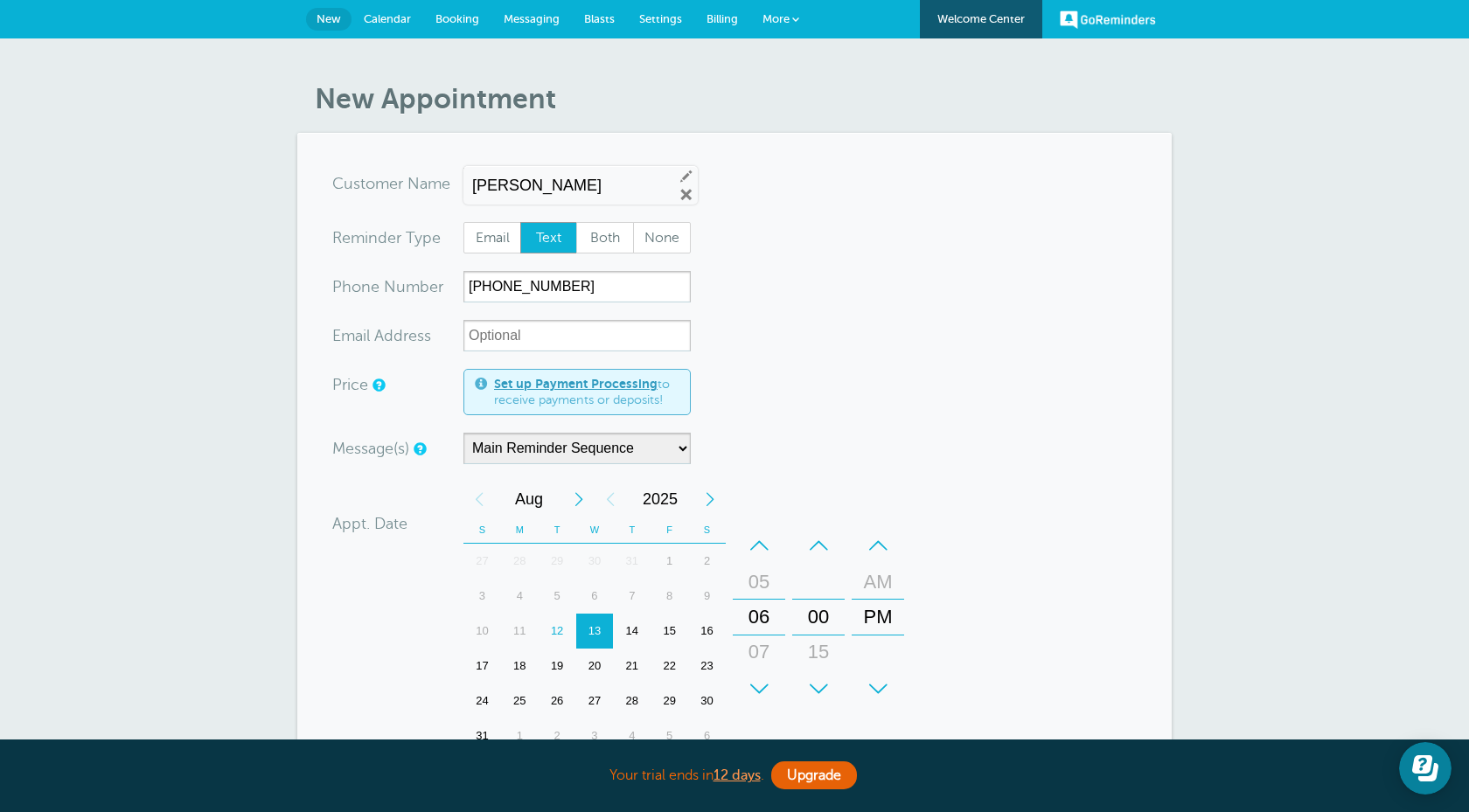
click at [667, 660] on div "22" at bounding box center [669, 666] width 38 height 35
click at [753, 543] on div "–" at bounding box center [760, 546] width 53 height 35
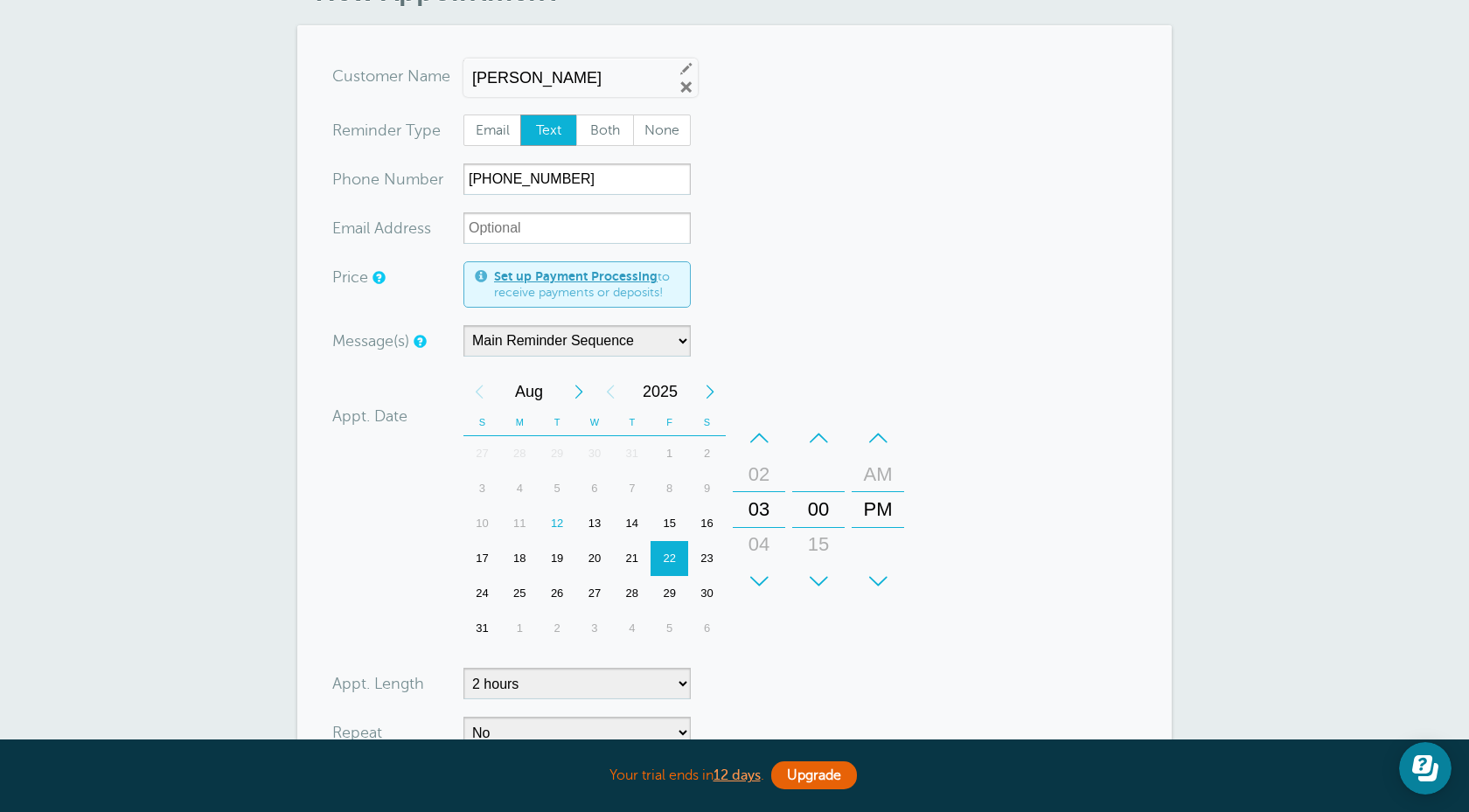
scroll to position [262, 0]
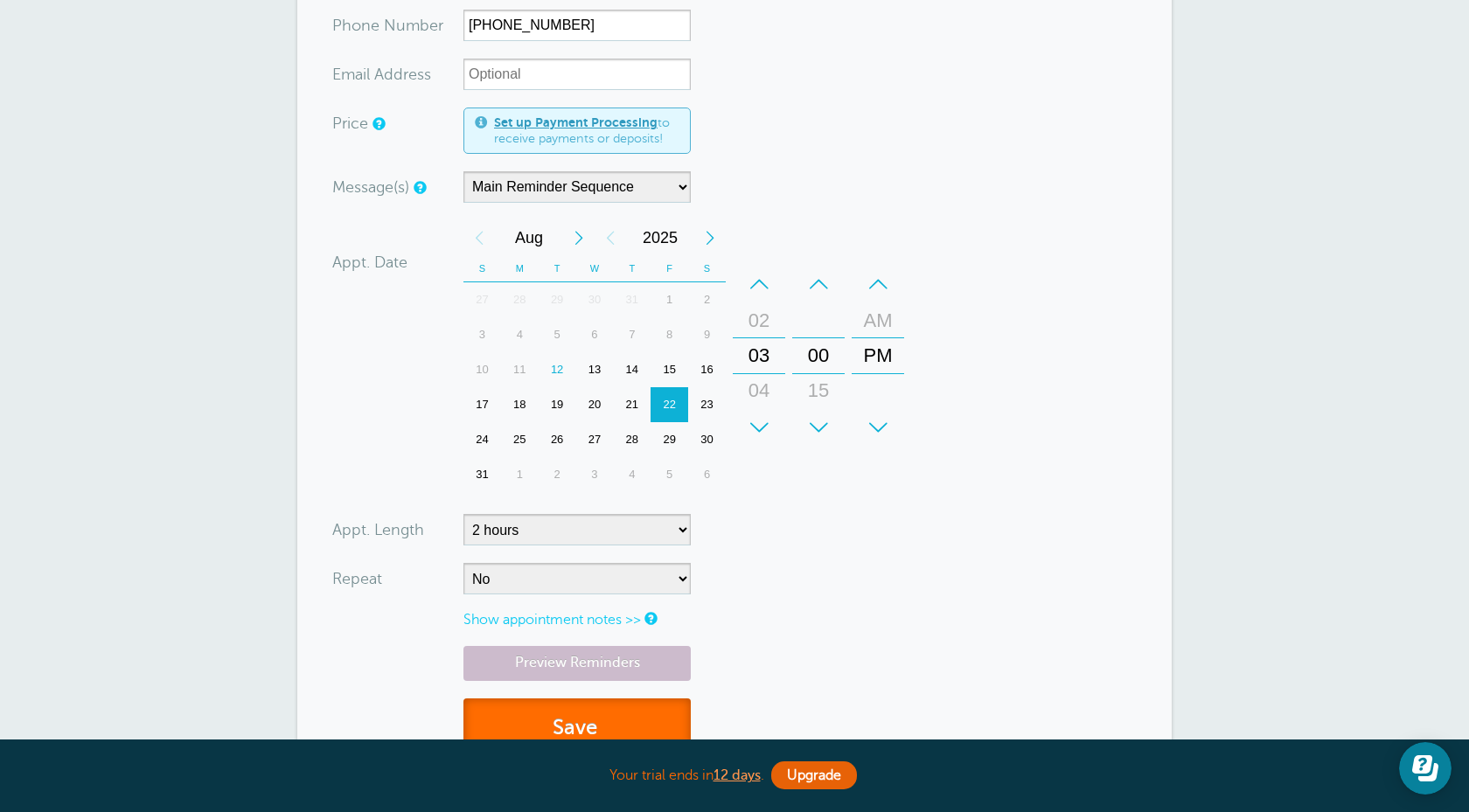
click at [639, 711] on button "Save" at bounding box center [577, 729] width 227 height 61
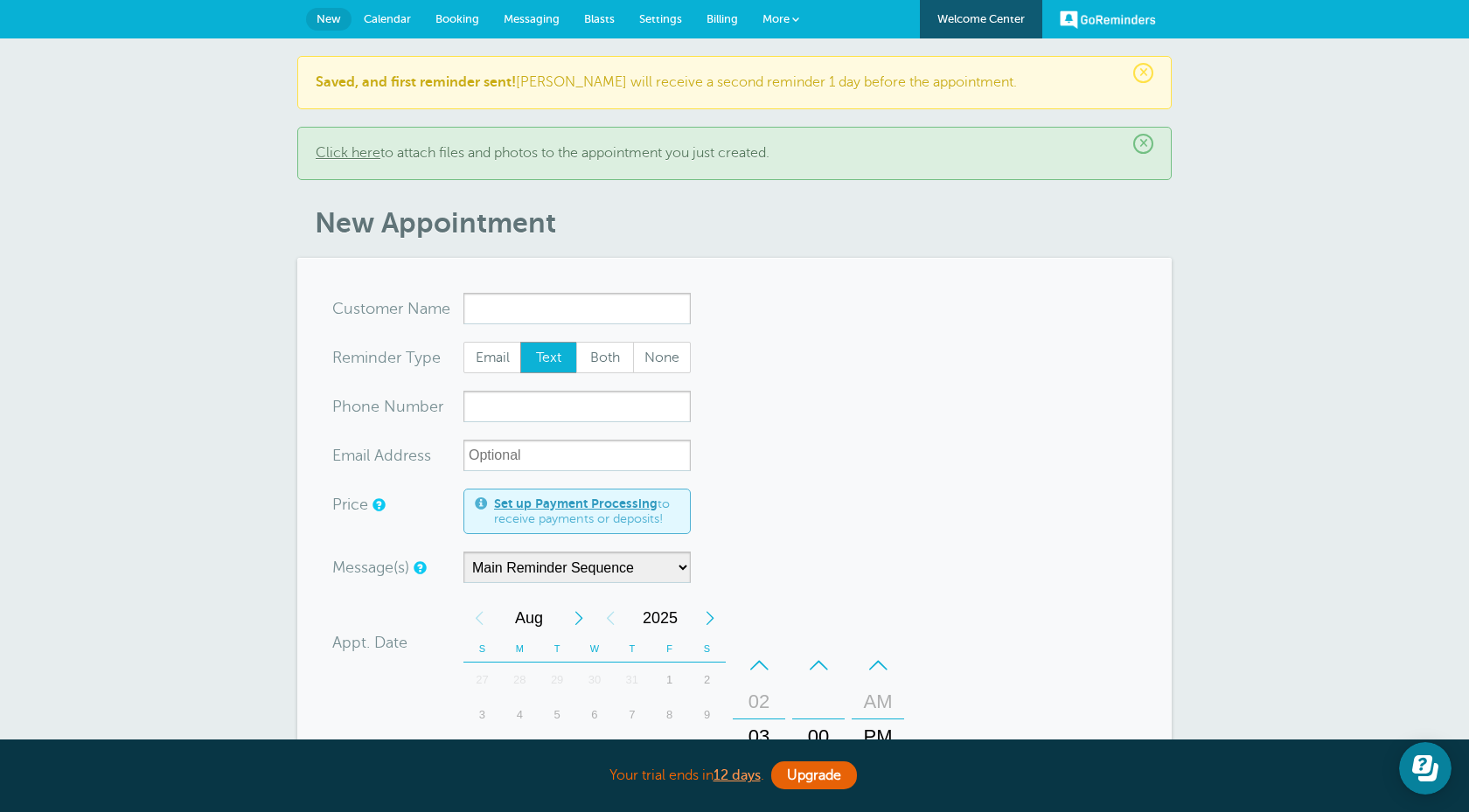
click at [531, 18] on span "Messaging" at bounding box center [532, 18] width 56 height 13
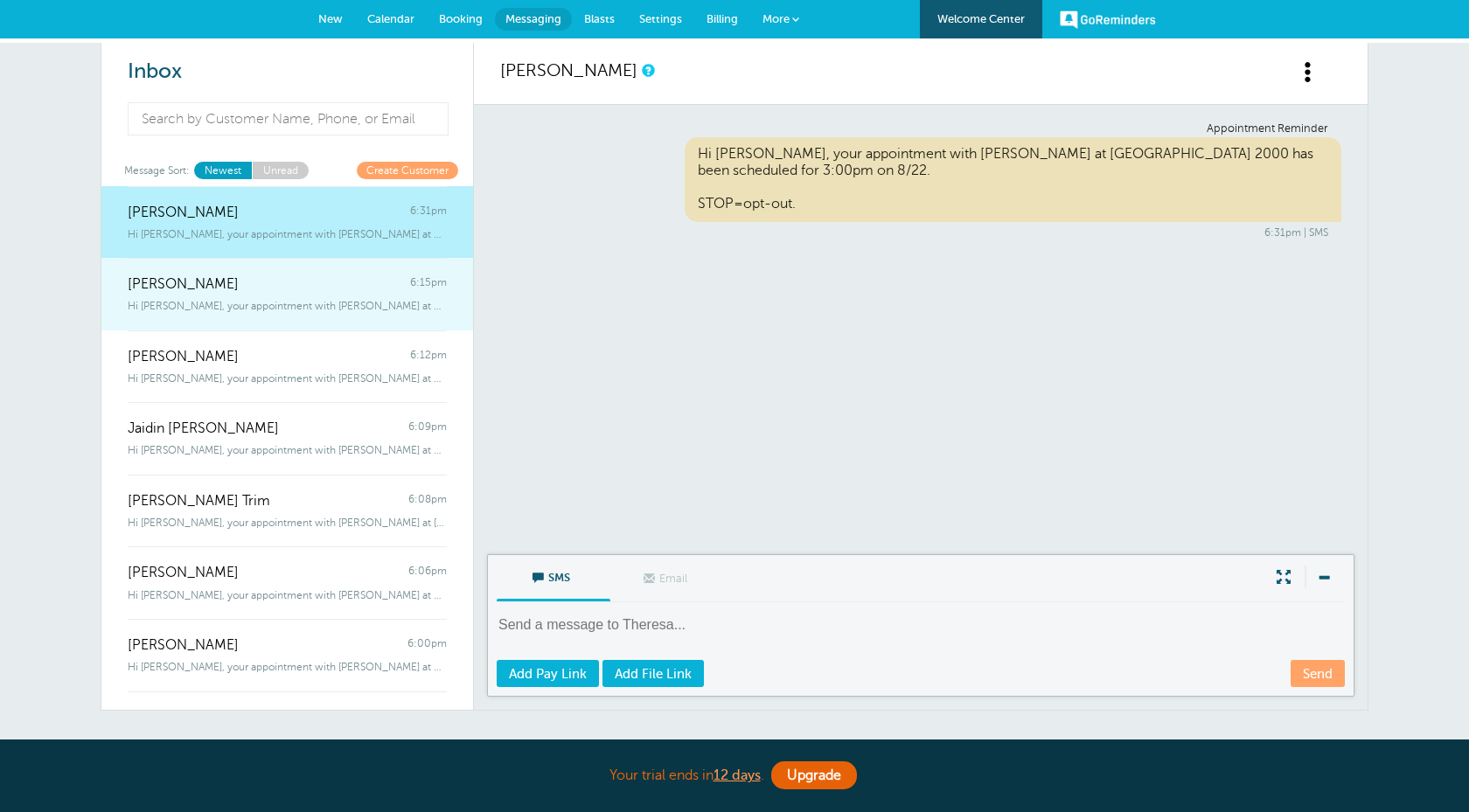
click at [360, 289] on div "[PERSON_NAME] 6:15pm" at bounding box center [287, 276] width 320 height 35
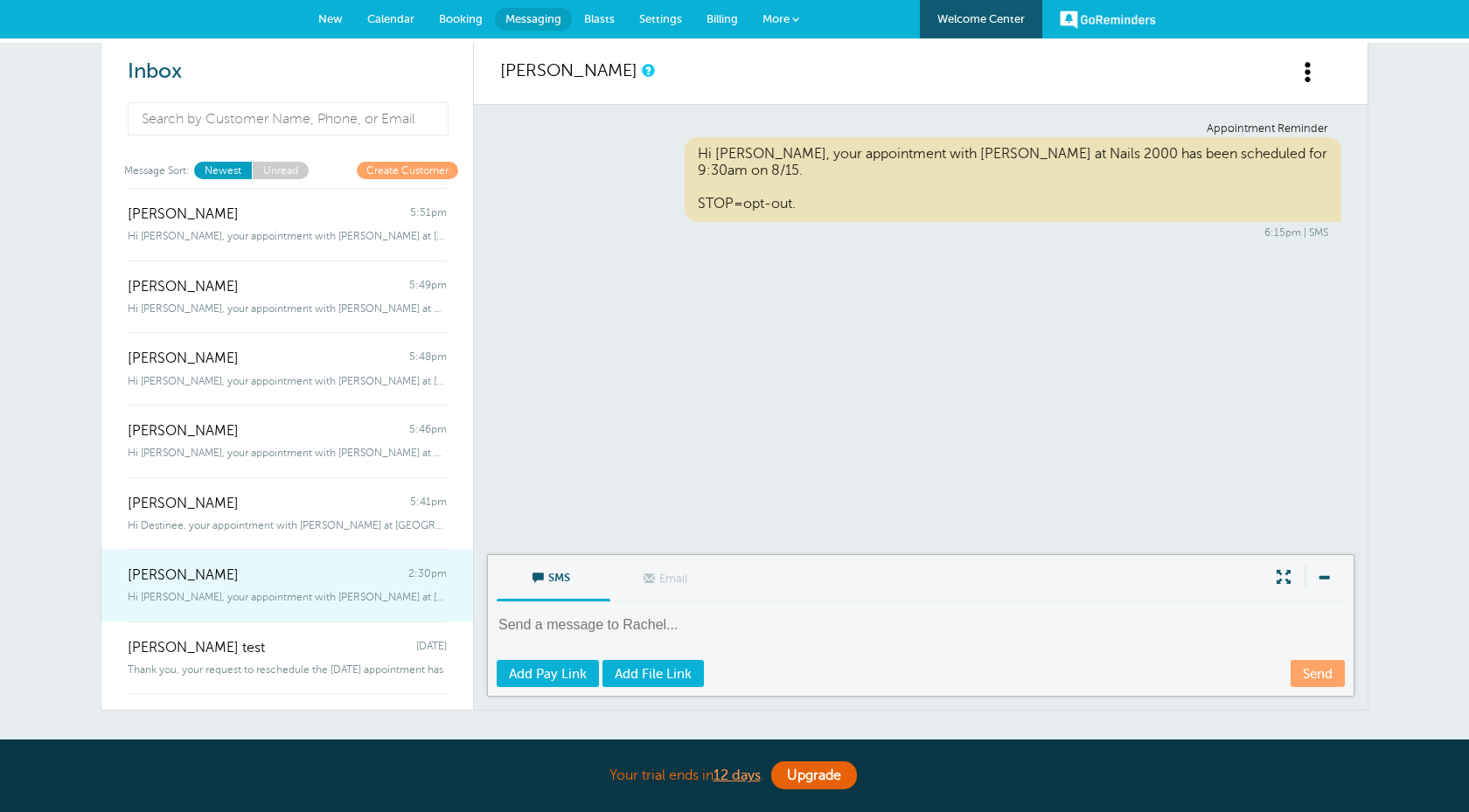
scroll to position [737, 0]
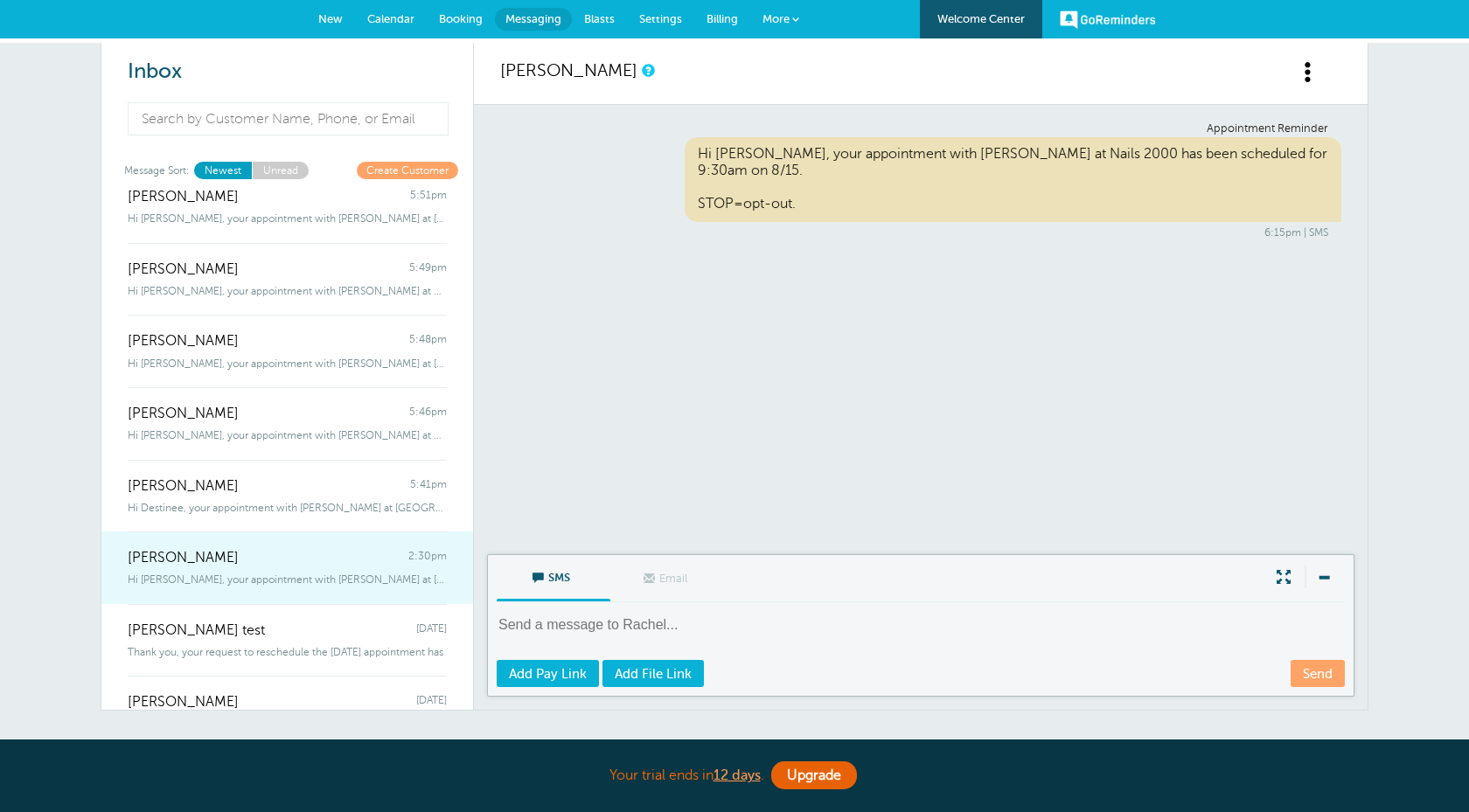
click at [343, 623] on div "Darlene test Monday" at bounding box center [287, 622] width 320 height 35
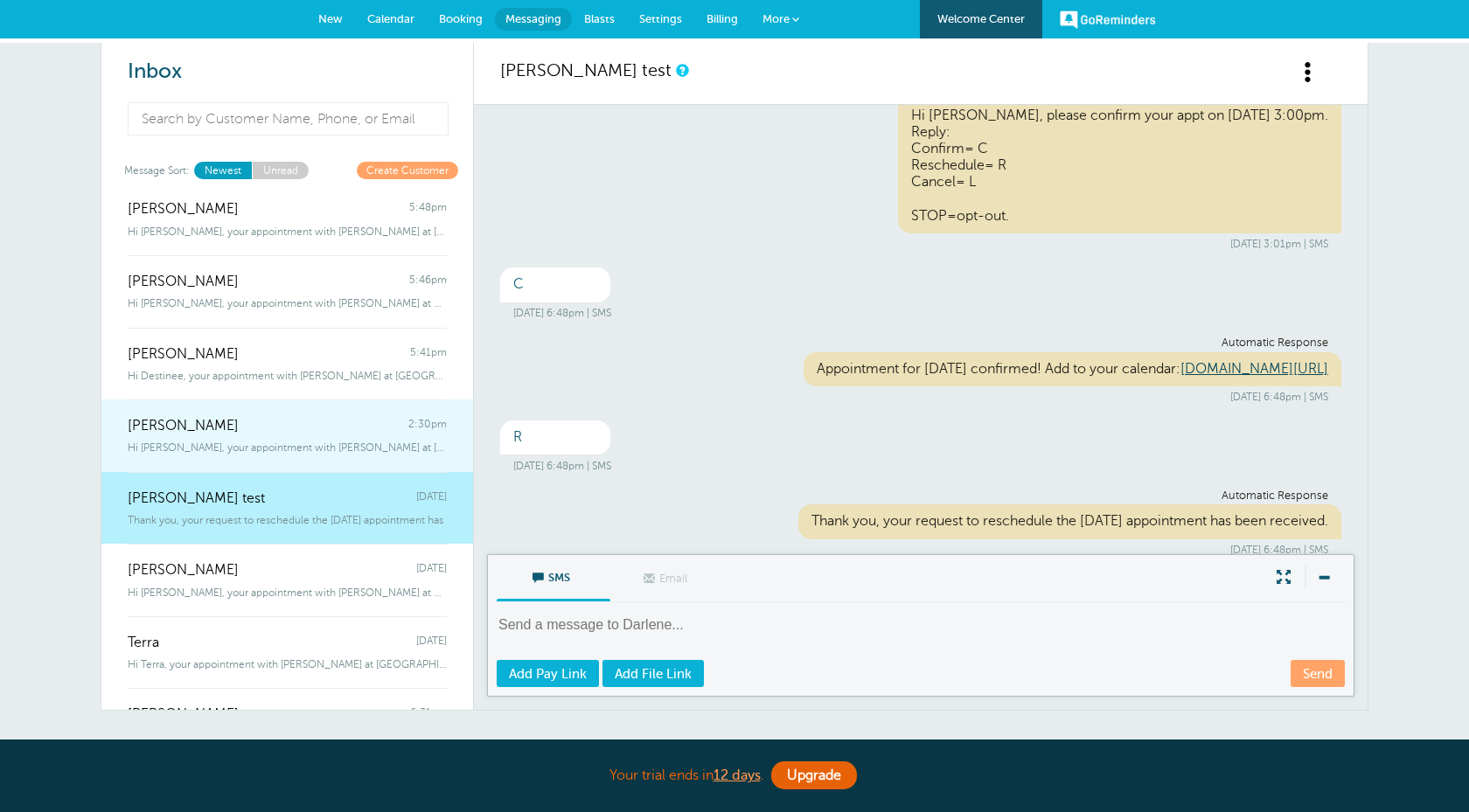
scroll to position [870, 0]
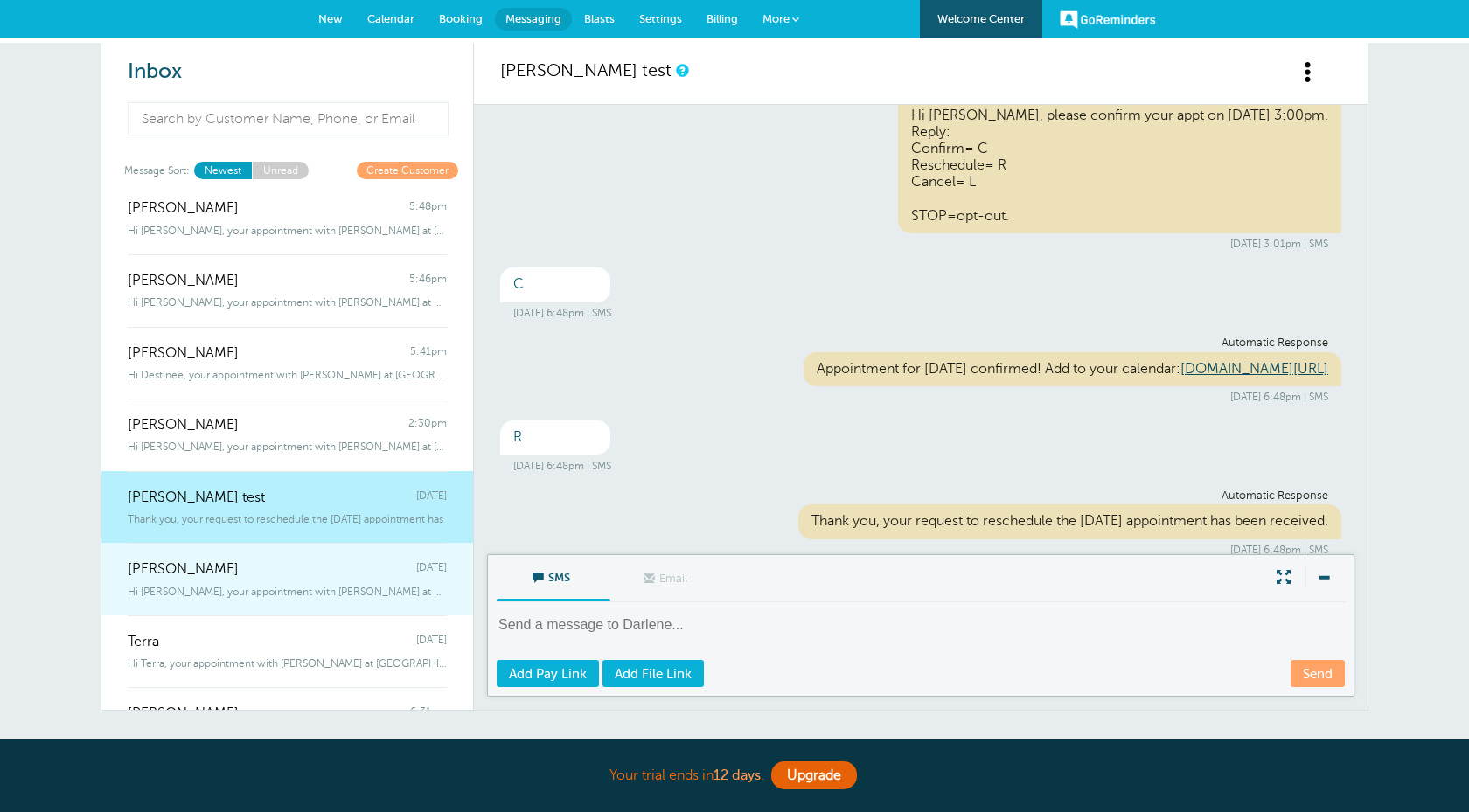
click at [374, 593] on span "Hi Breanna, your appointment with Darlene at Nails 2000 has been scheduled" at bounding box center [287, 592] width 320 height 12
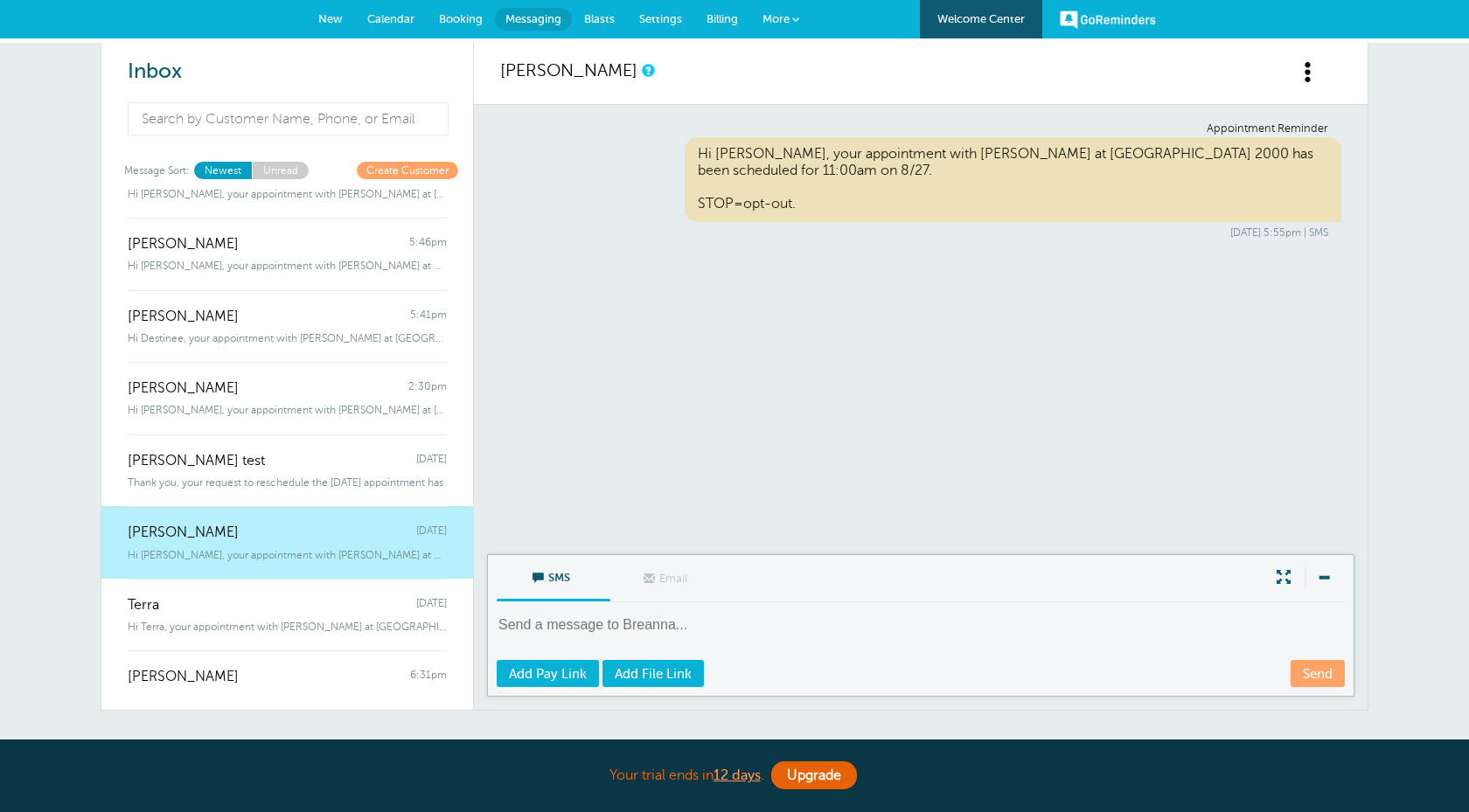
click at [374, 593] on div "Terra Monday" at bounding box center [287, 596] width 320 height 35
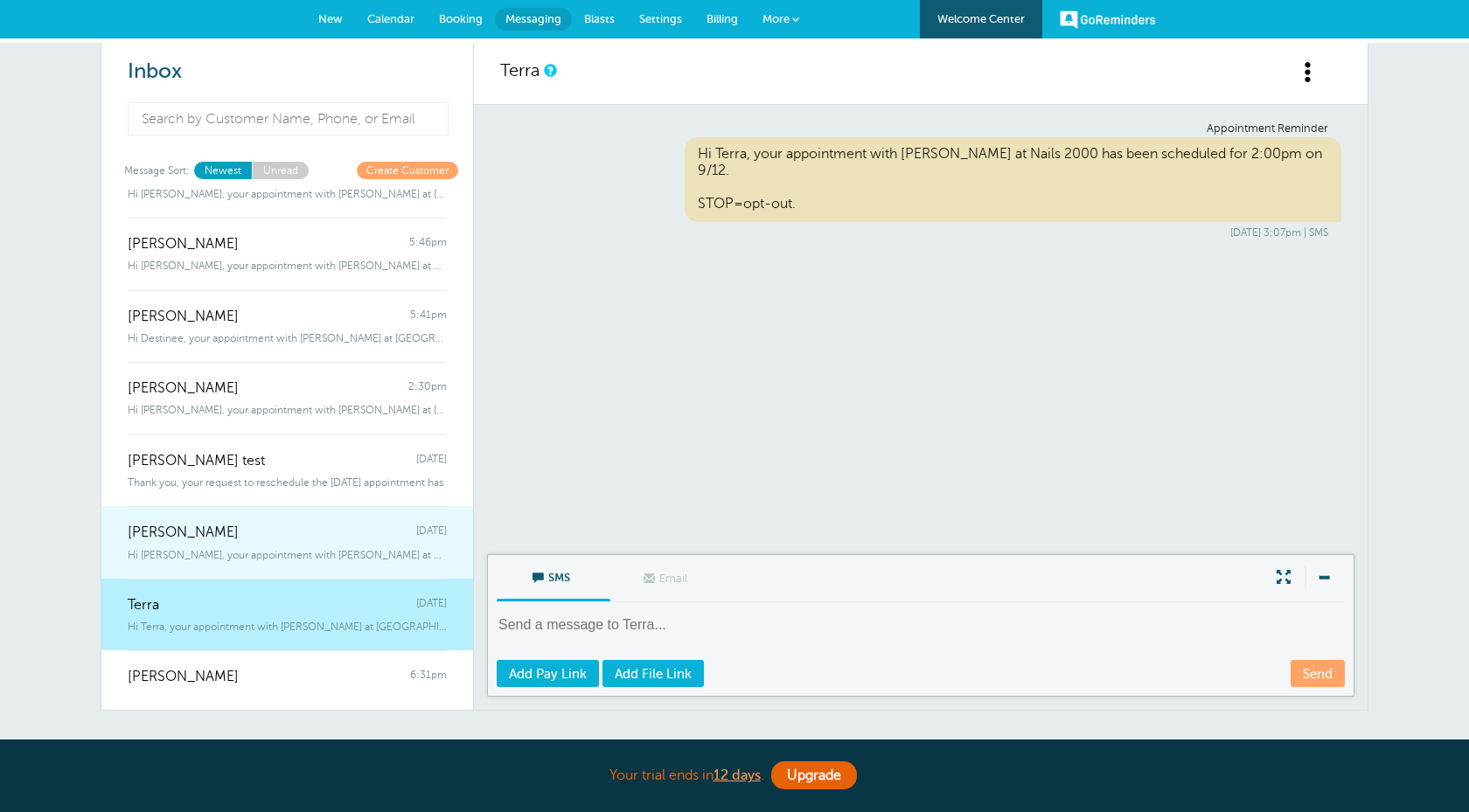
scroll to position [908, 0]
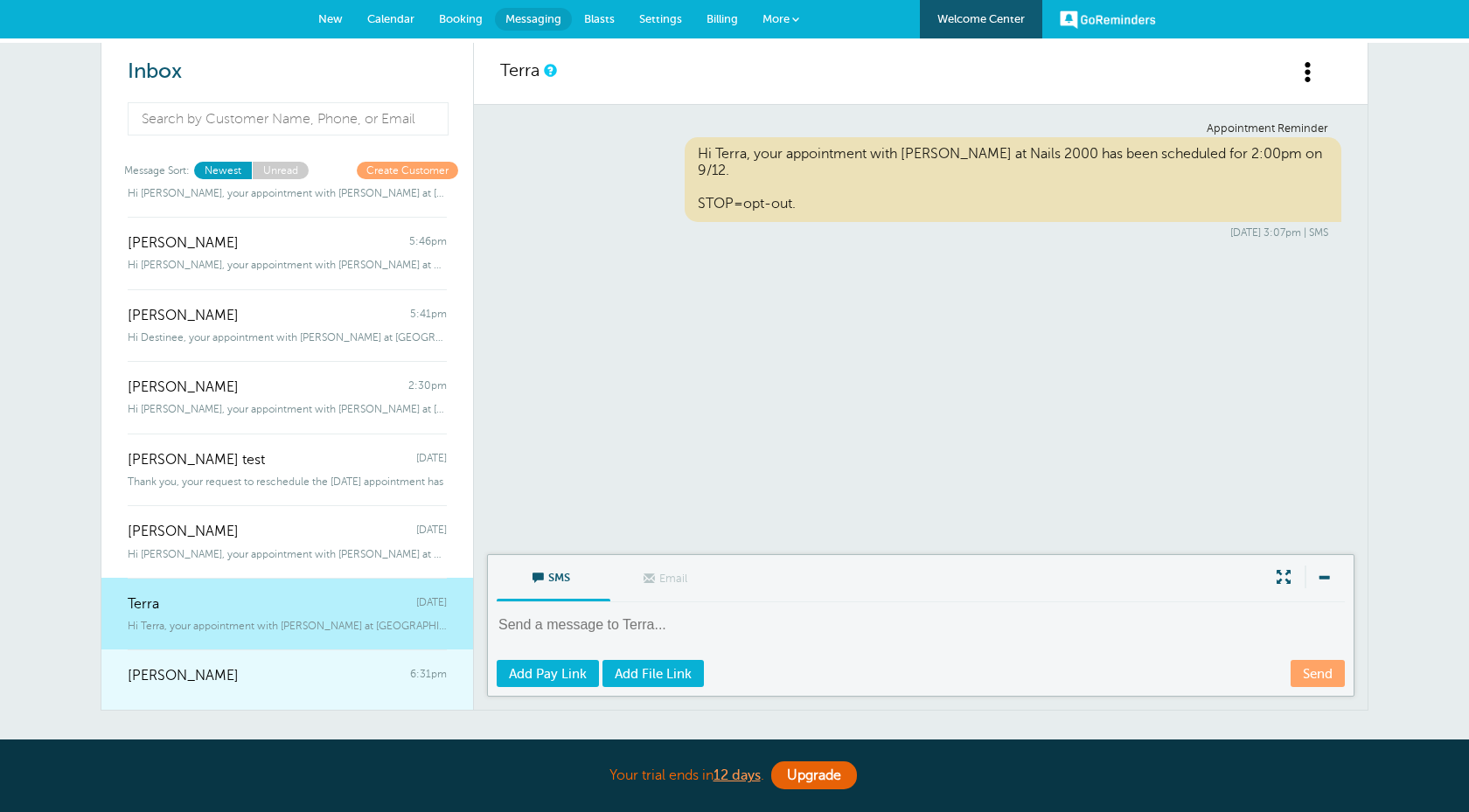
click at [398, 669] on div "darlene 6:31pm" at bounding box center [287, 667] width 320 height 35
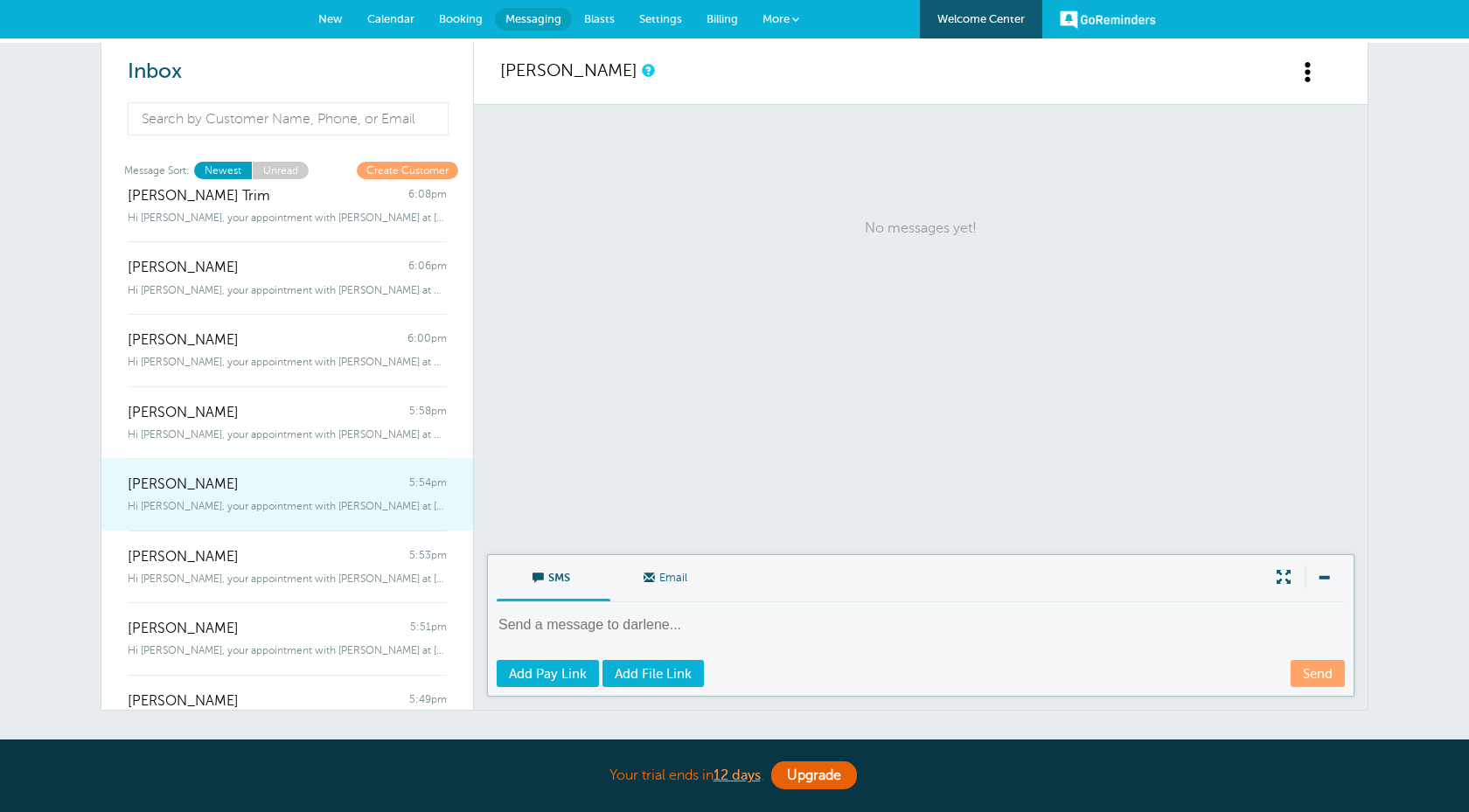
scroll to position [202, 0]
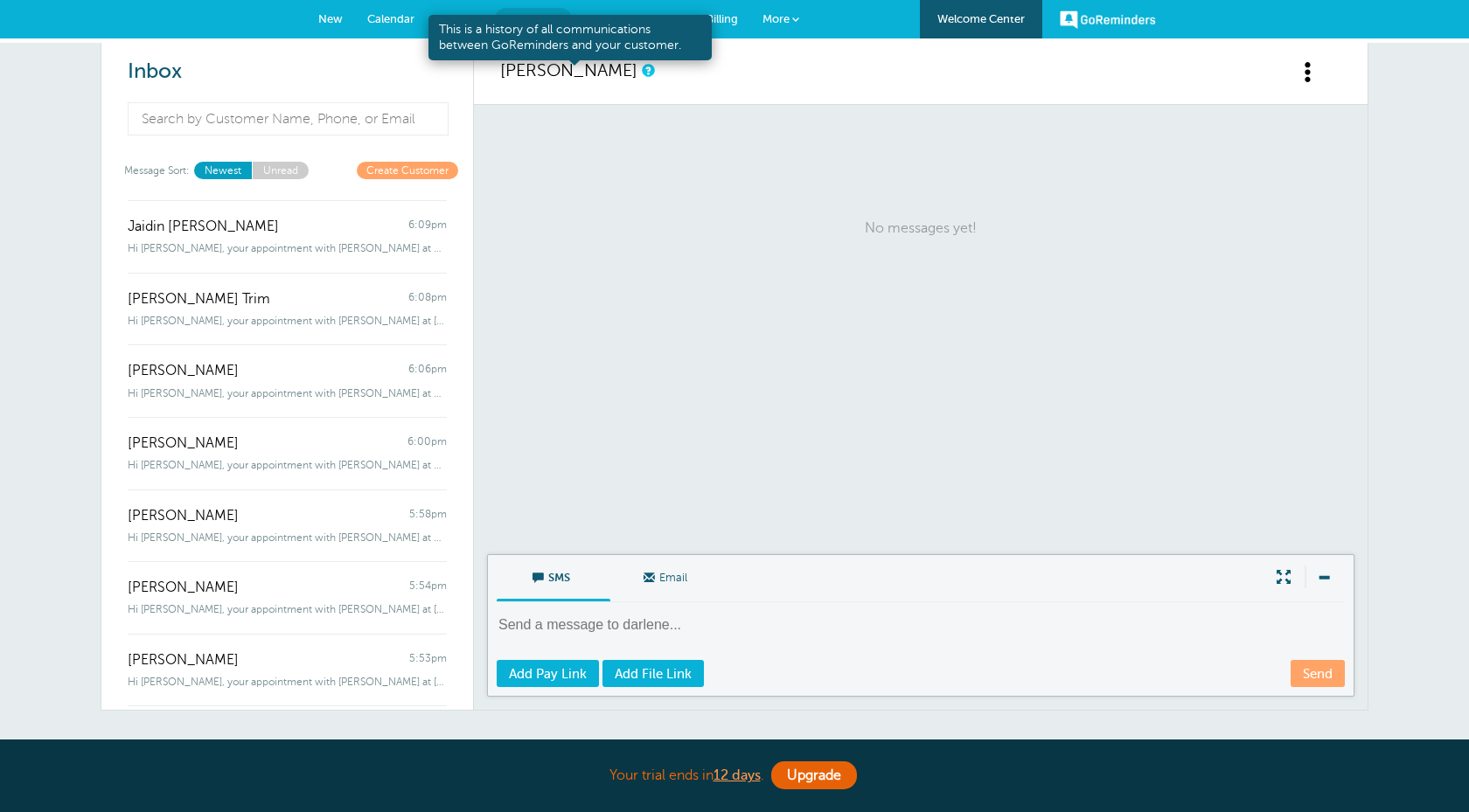
click at [642, 68] on link at bounding box center [647, 70] width 11 height 11
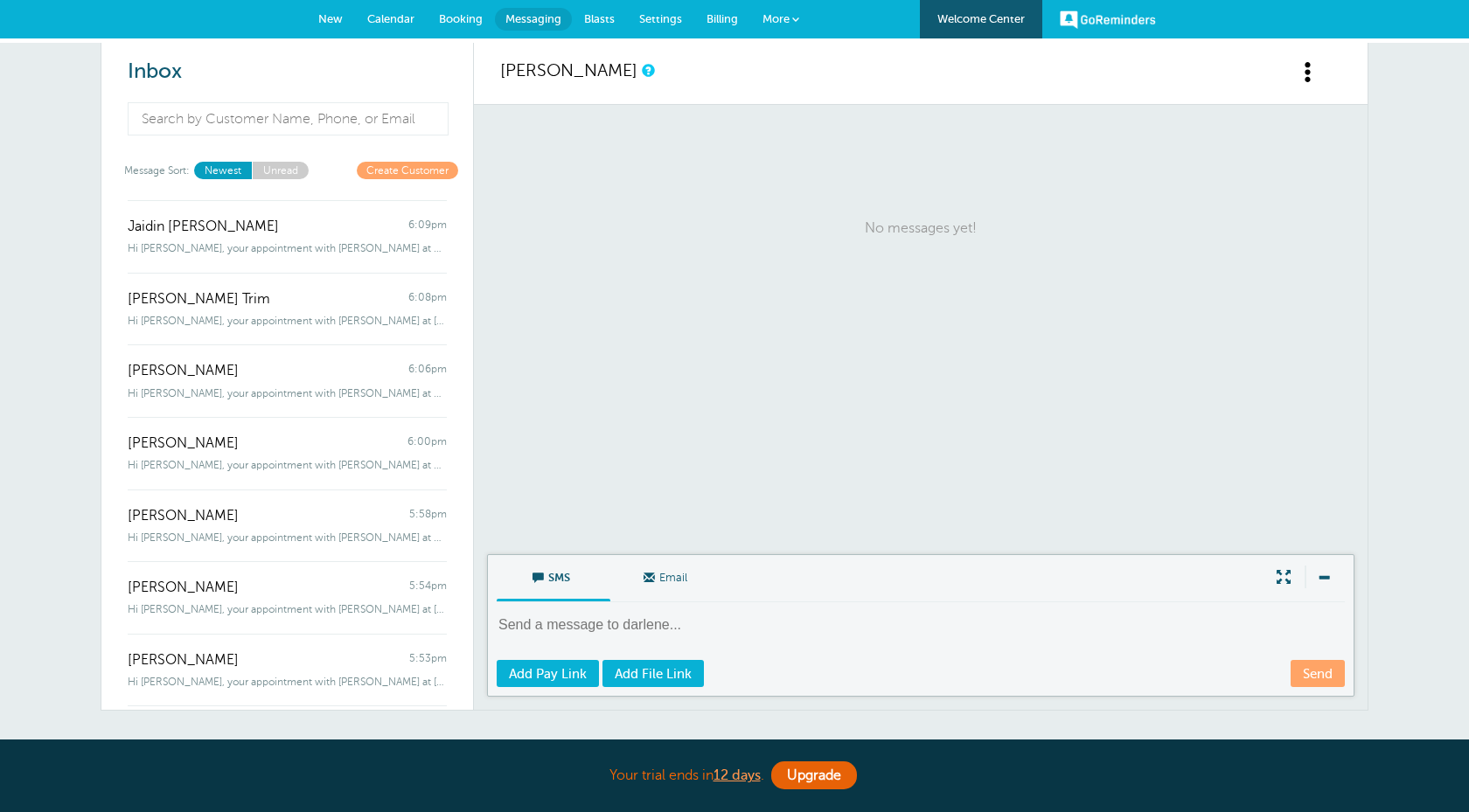
click at [1306, 73] on span at bounding box center [1308, 72] width 22 height 22
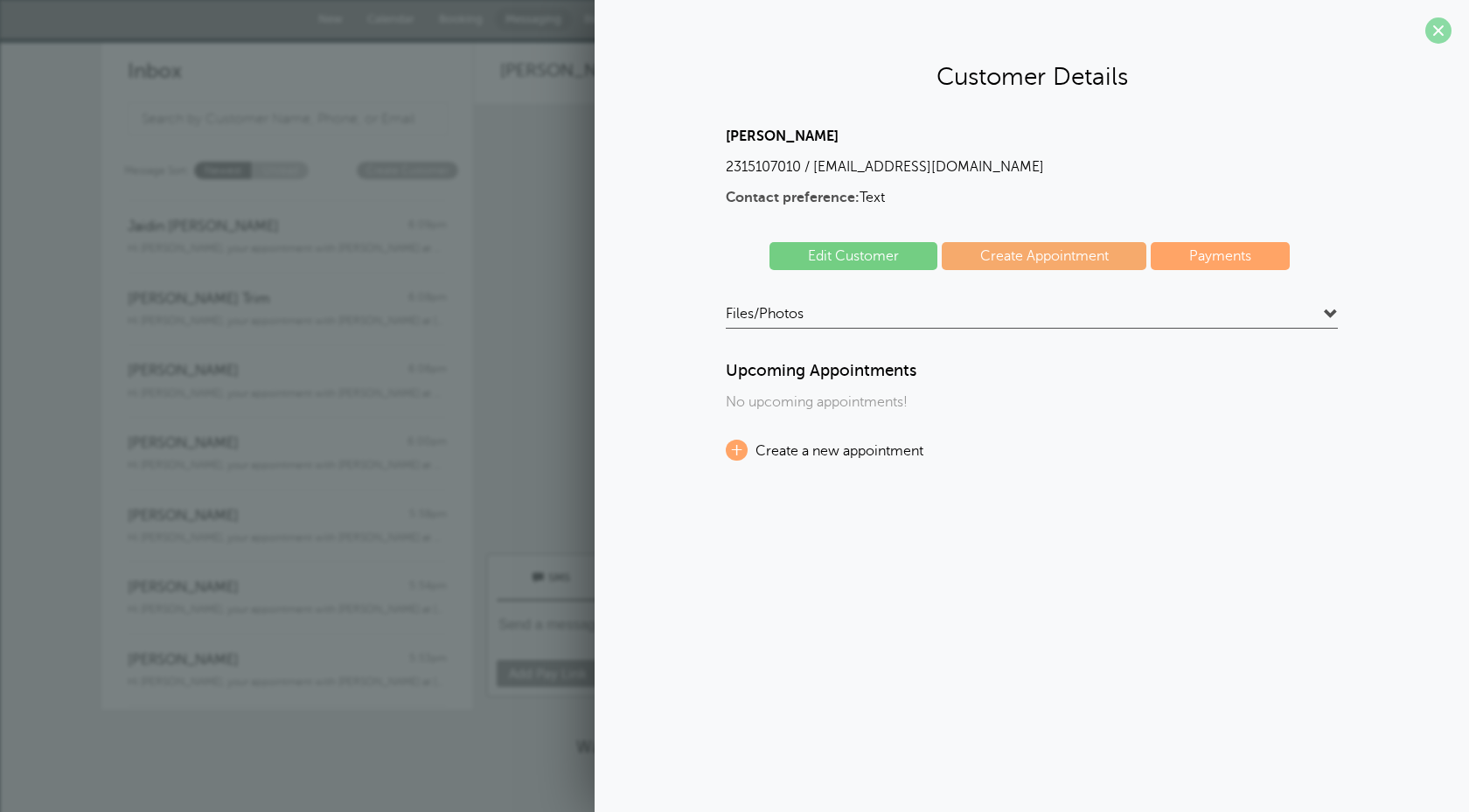
click at [1436, 32] on span at bounding box center [1439, 31] width 26 height 26
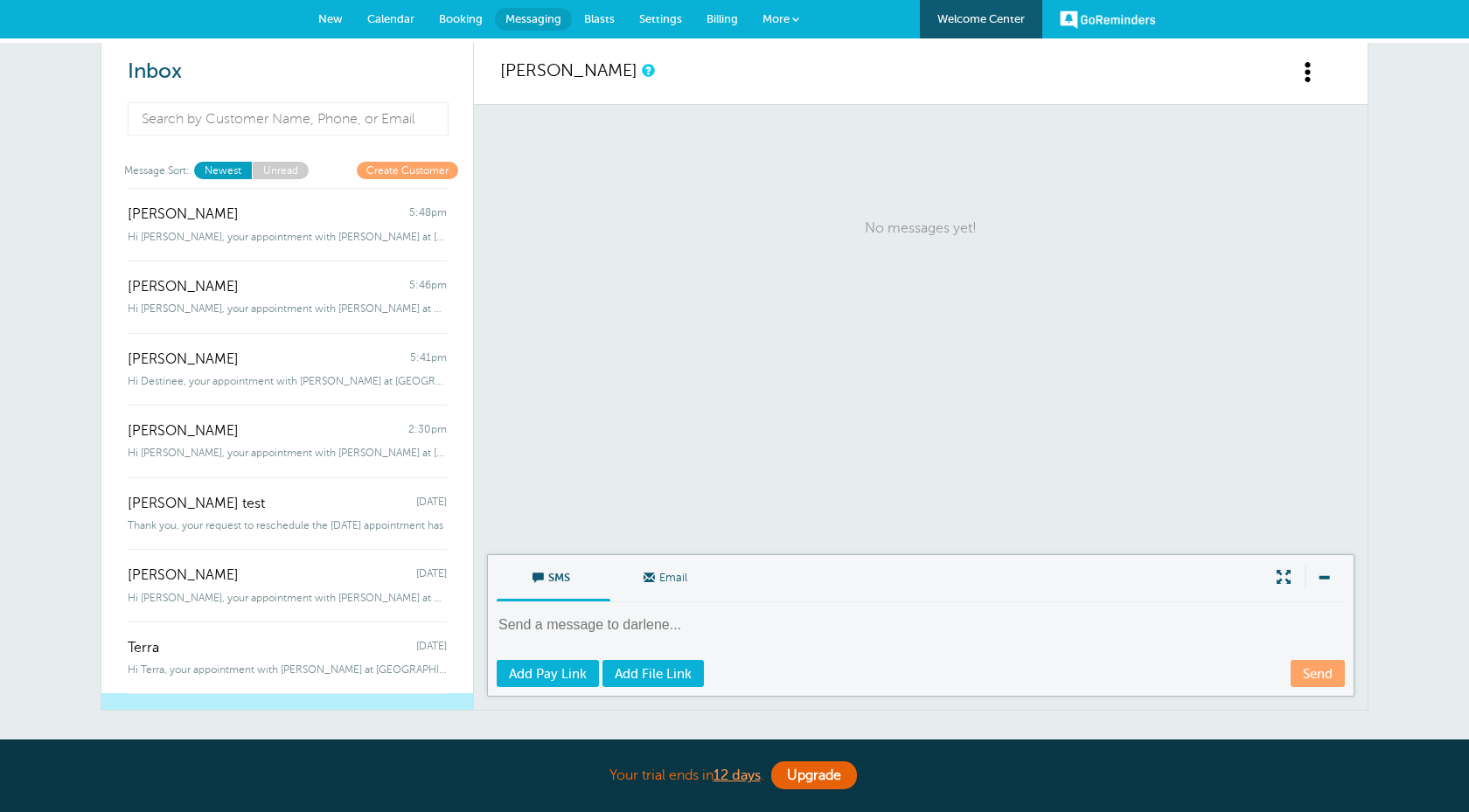
scroll to position [908, 0]
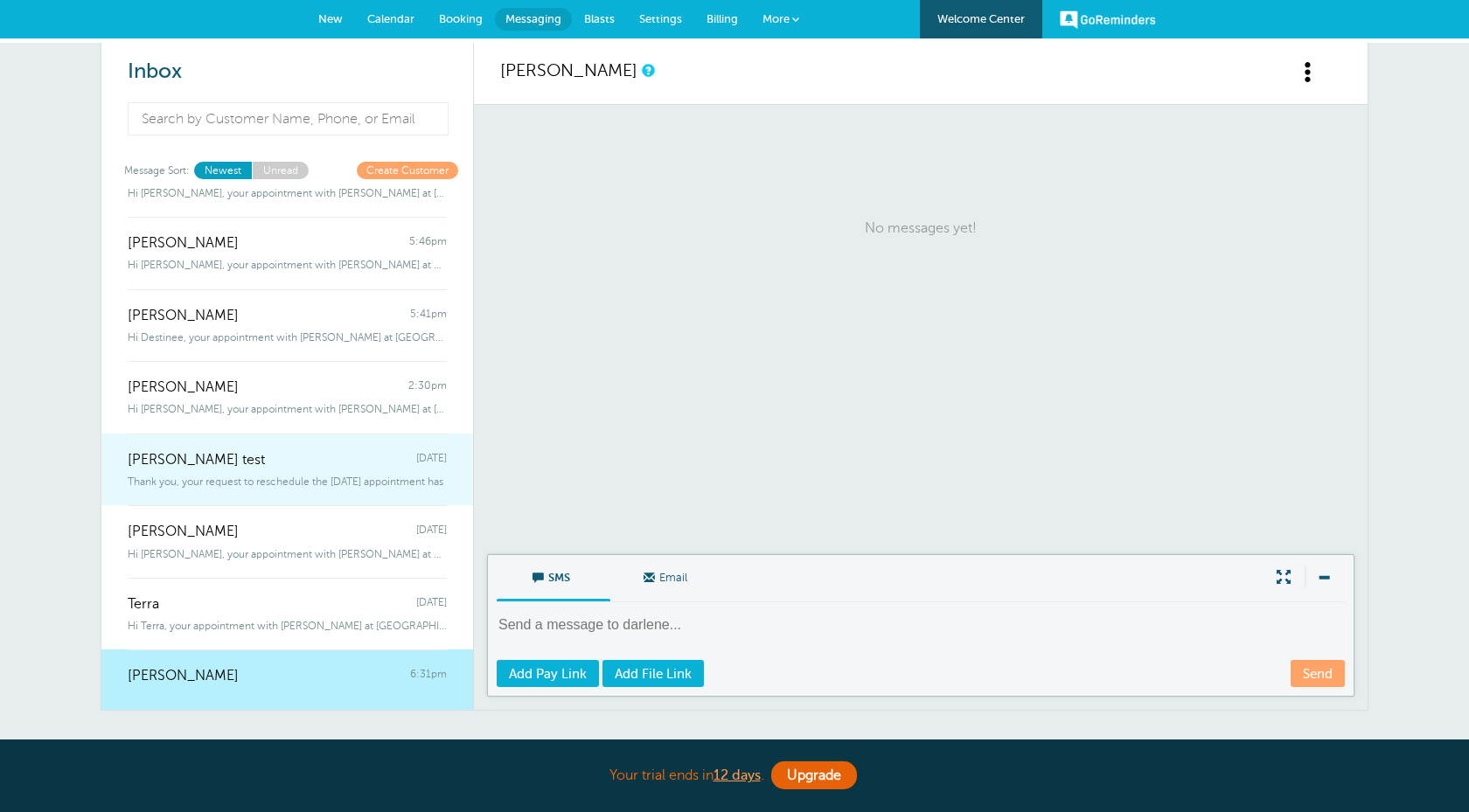
click at [391, 458] on div "Darlene test Monday" at bounding box center [287, 451] width 320 height 35
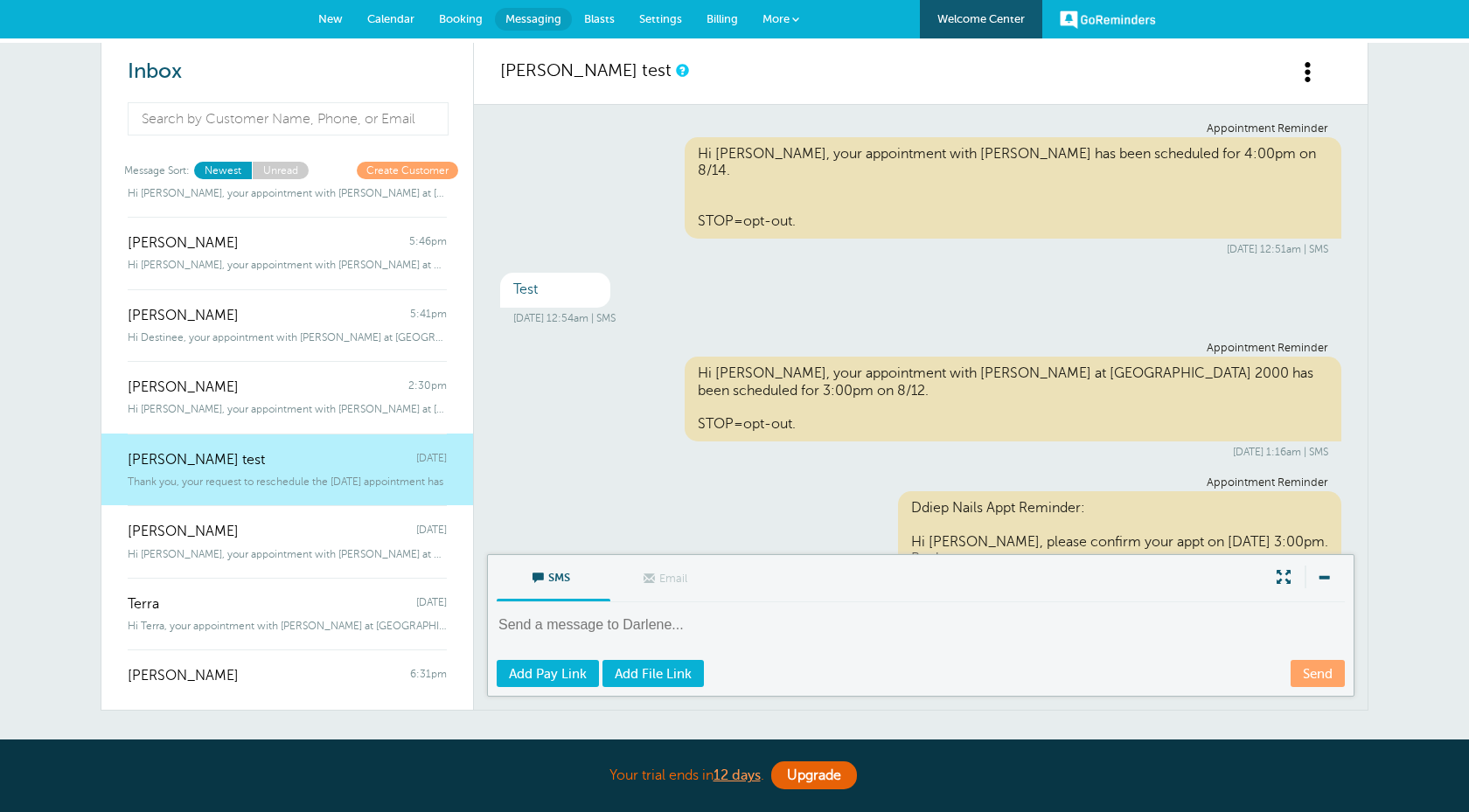
scroll to position [427, 0]
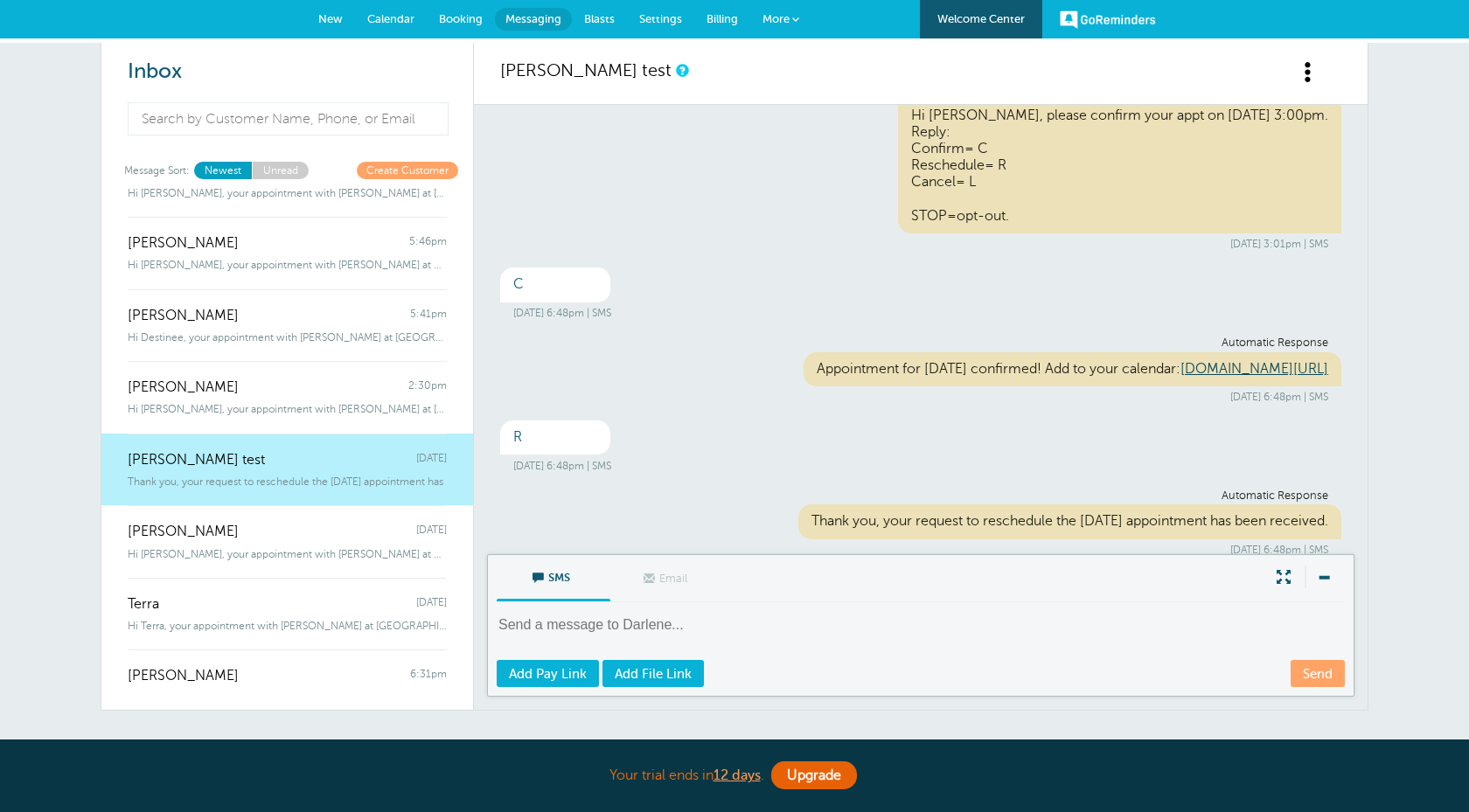
click at [1292, 78] on div "[PERSON_NAME] test" at bounding box center [921, 74] width 894 height 62
click at [1307, 73] on span at bounding box center [1308, 72] width 22 height 22
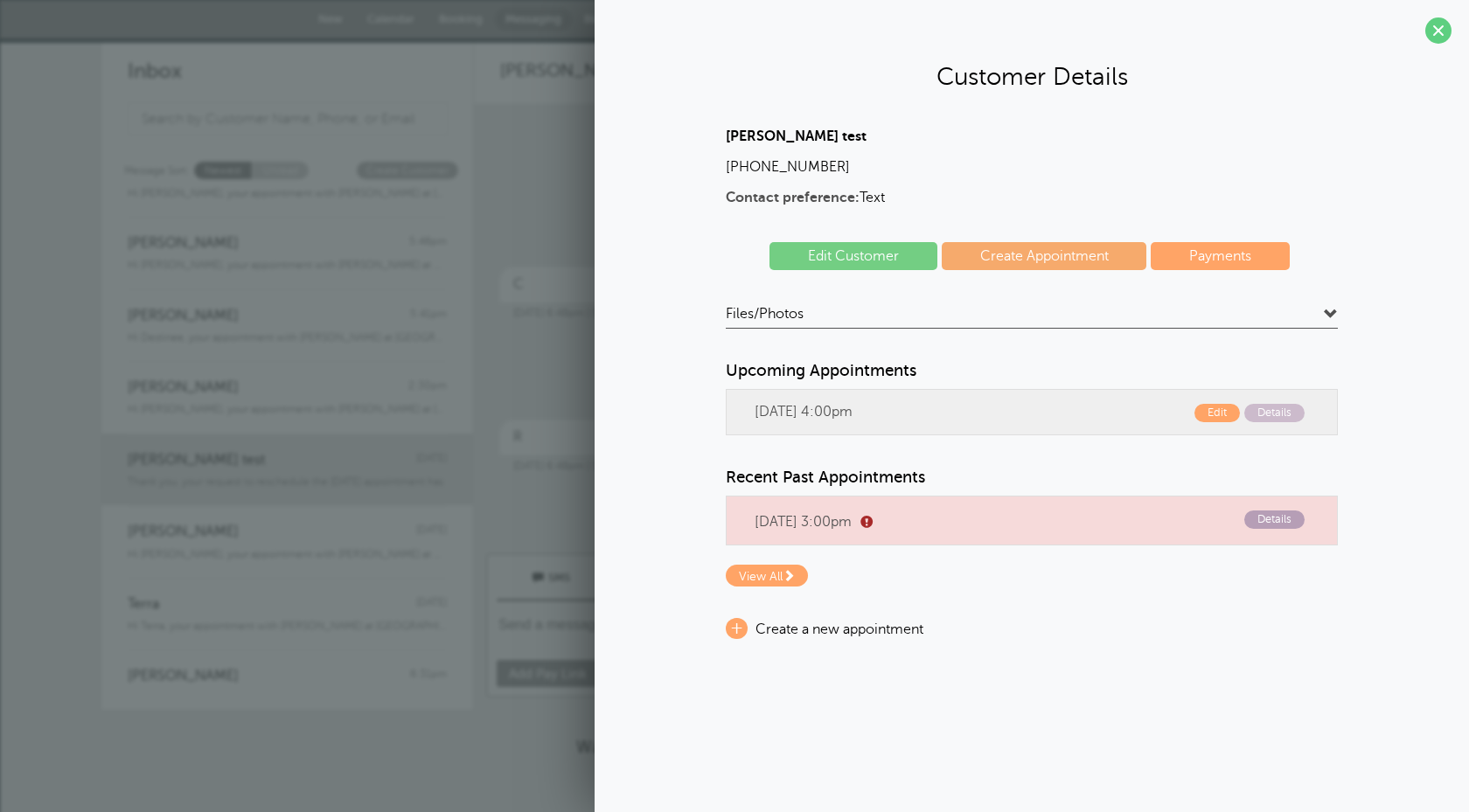
click at [1268, 523] on span "Details" at bounding box center [1274, 520] width 61 height 18
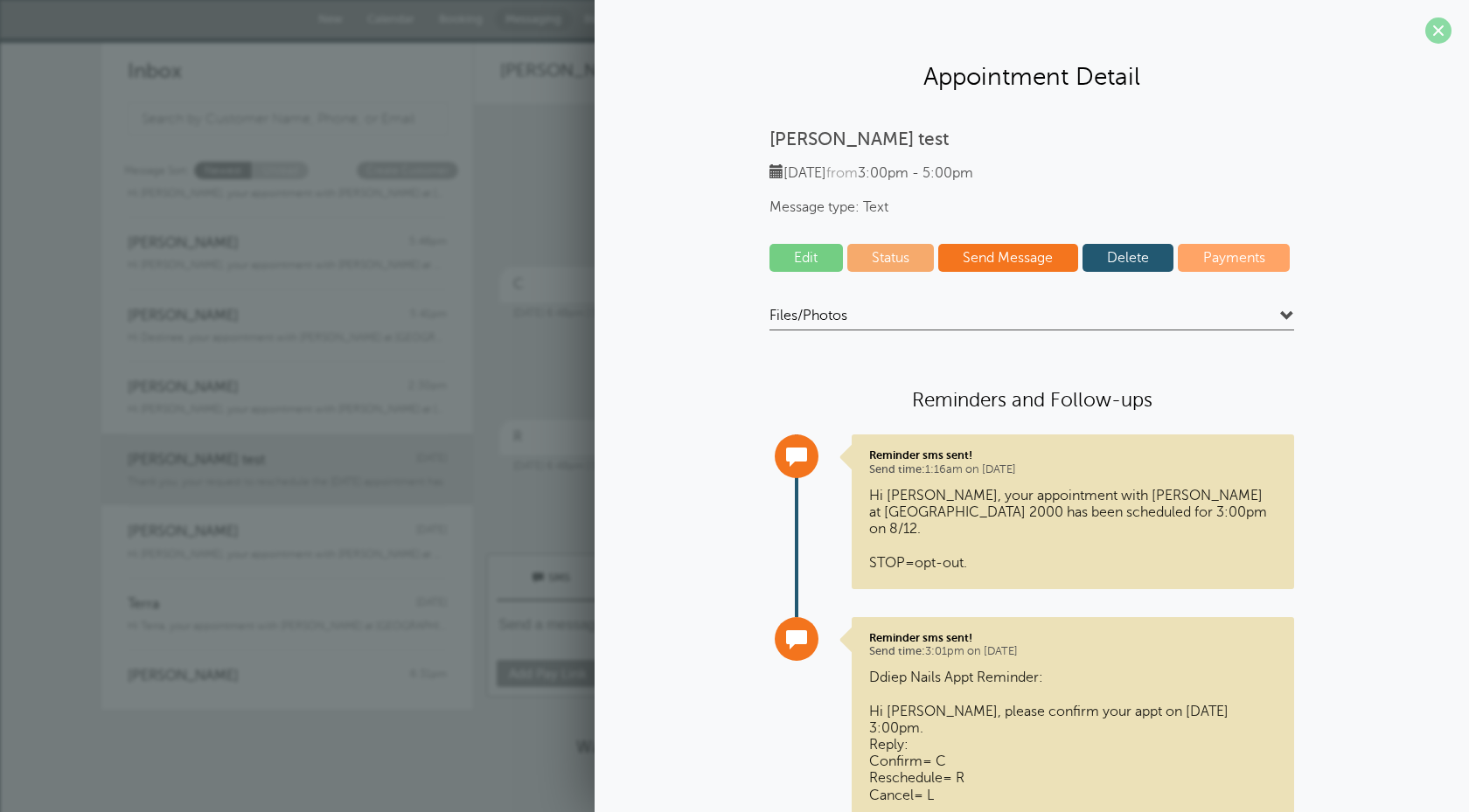
click at [1438, 25] on span at bounding box center [1439, 31] width 26 height 26
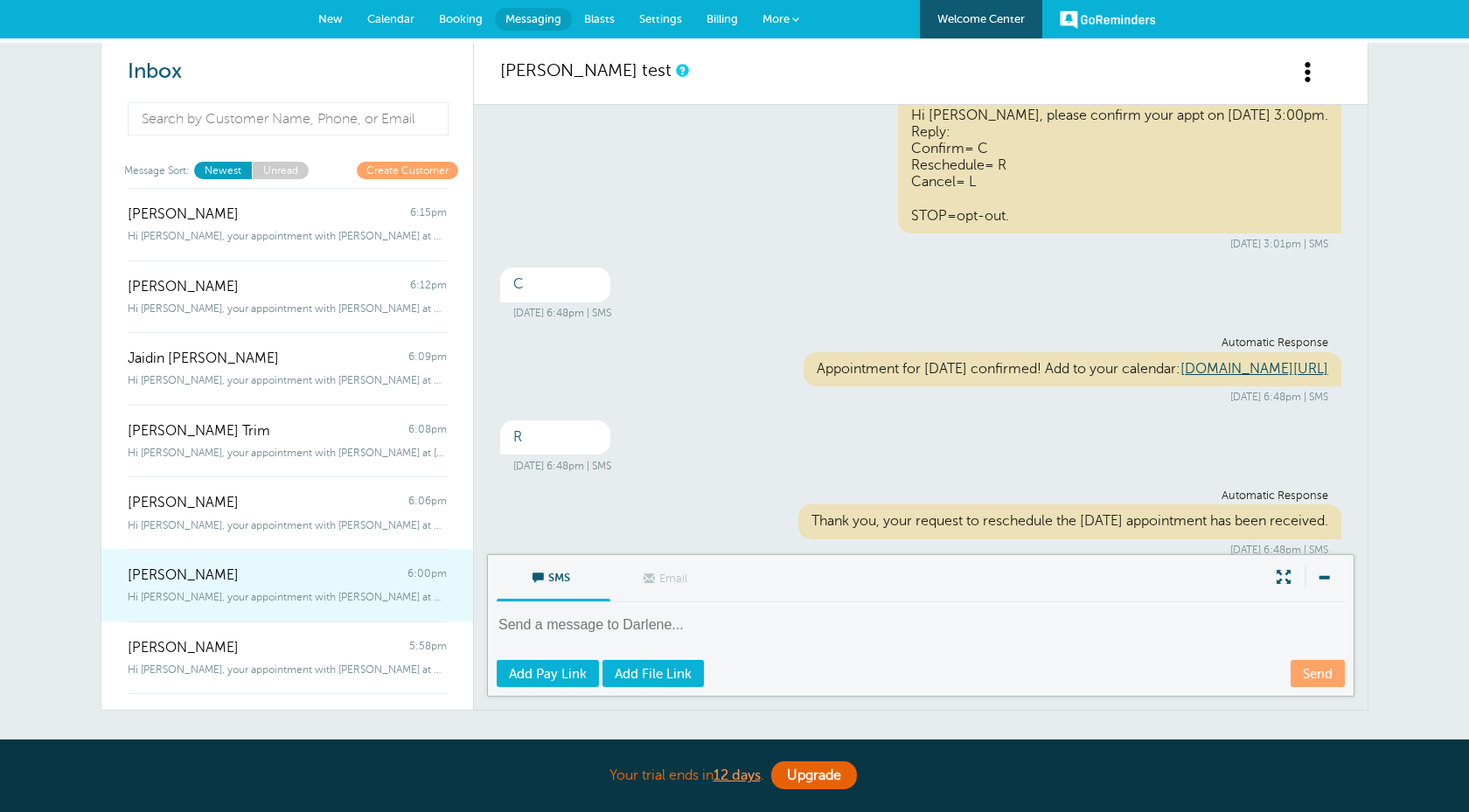
scroll to position [71, 0]
click at [337, 580] on div "Fernanda Valle 6:00pm" at bounding box center [287, 566] width 320 height 35
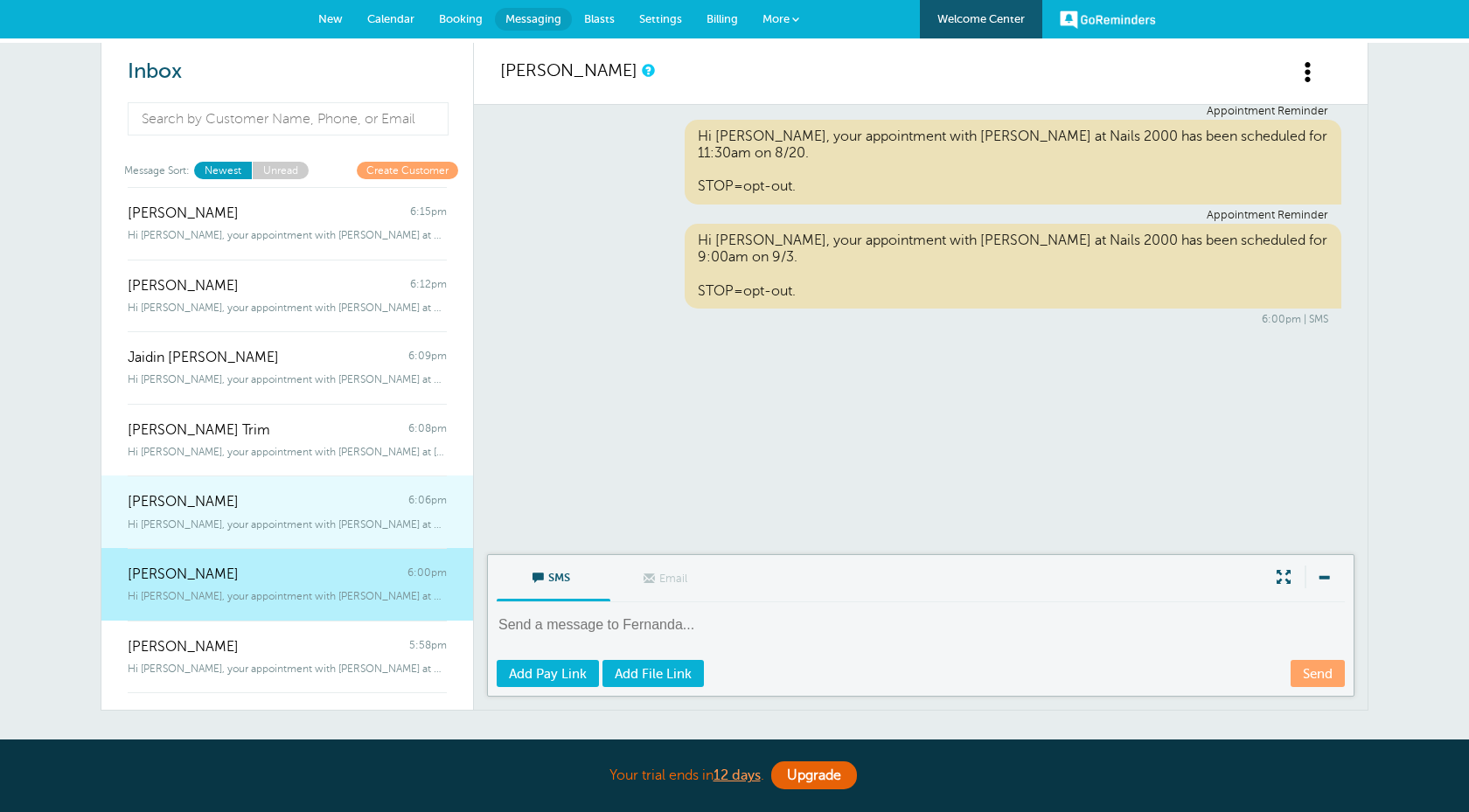
click at [228, 506] on div "Riley King 6:06pm" at bounding box center [287, 493] width 320 height 35
